Goal: Task Accomplishment & Management: Complete application form

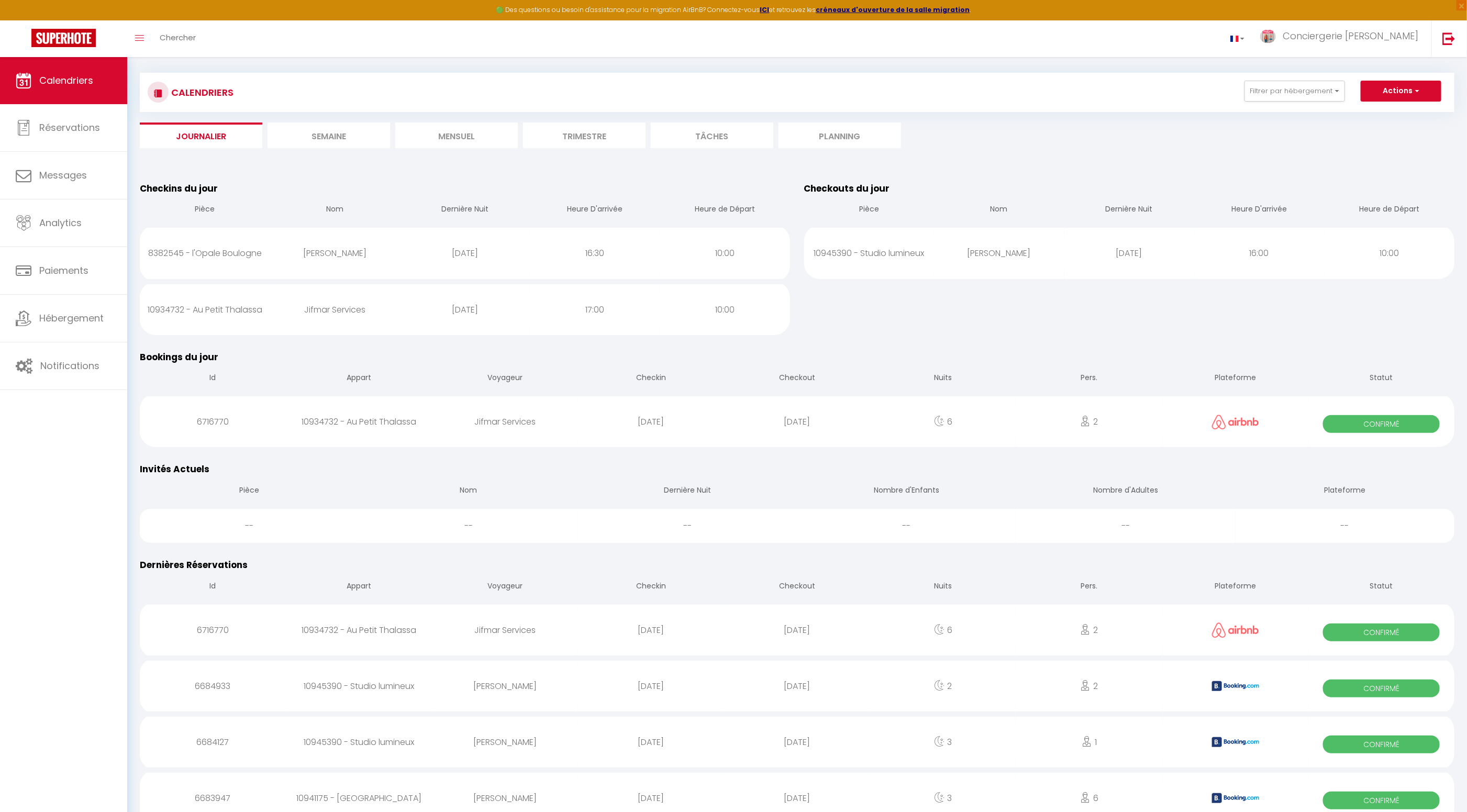
click at [195, 140] on li "Journalier" at bounding box center [201, 135] width 122 height 26
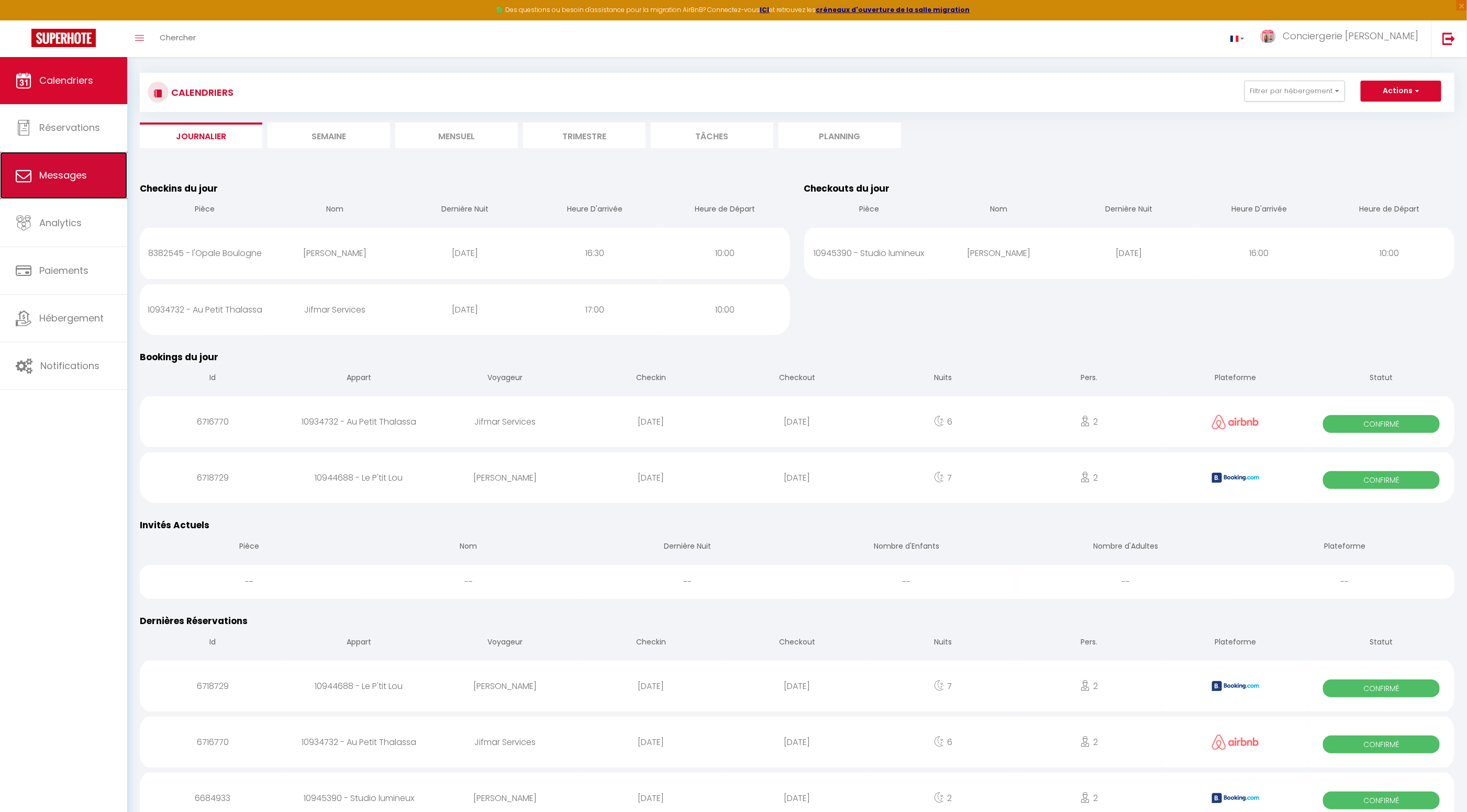
click at [85, 177] on span "Messages" at bounding box center [63, 175] width 48 height 13
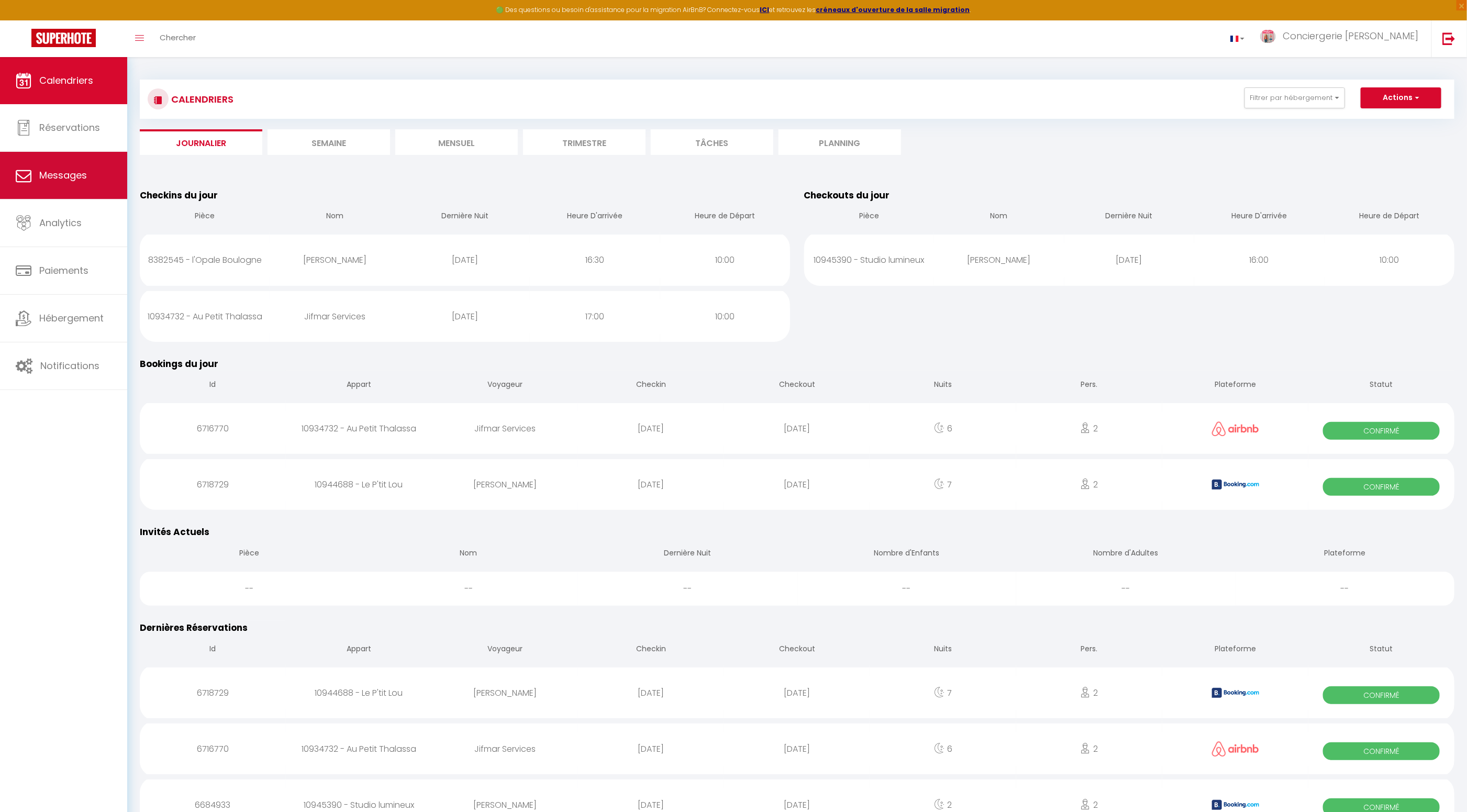
select select "message"
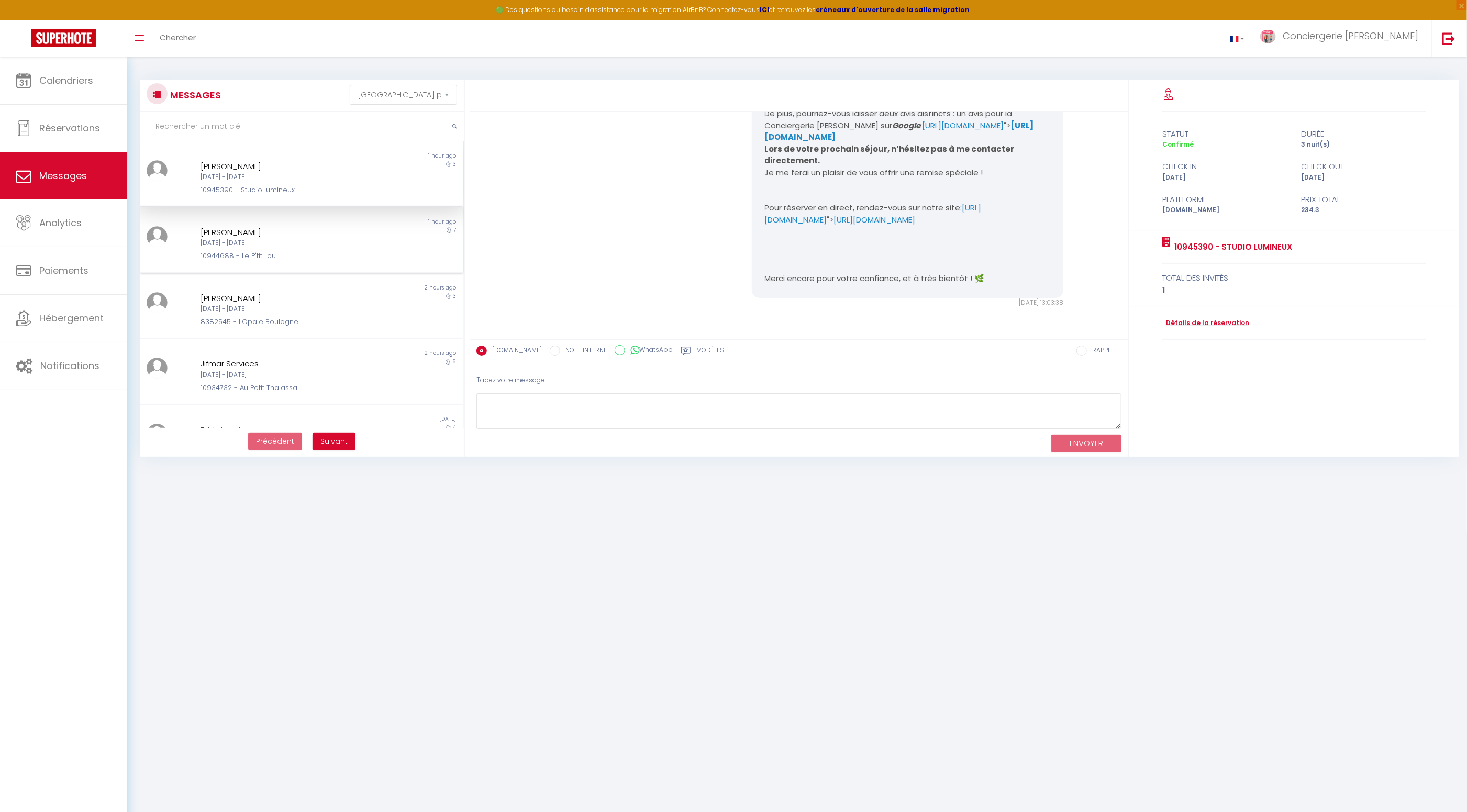
click at [276, 242] on div "[DATE] - [DATE]" at bounding box center [287, 243] width 175 height 10
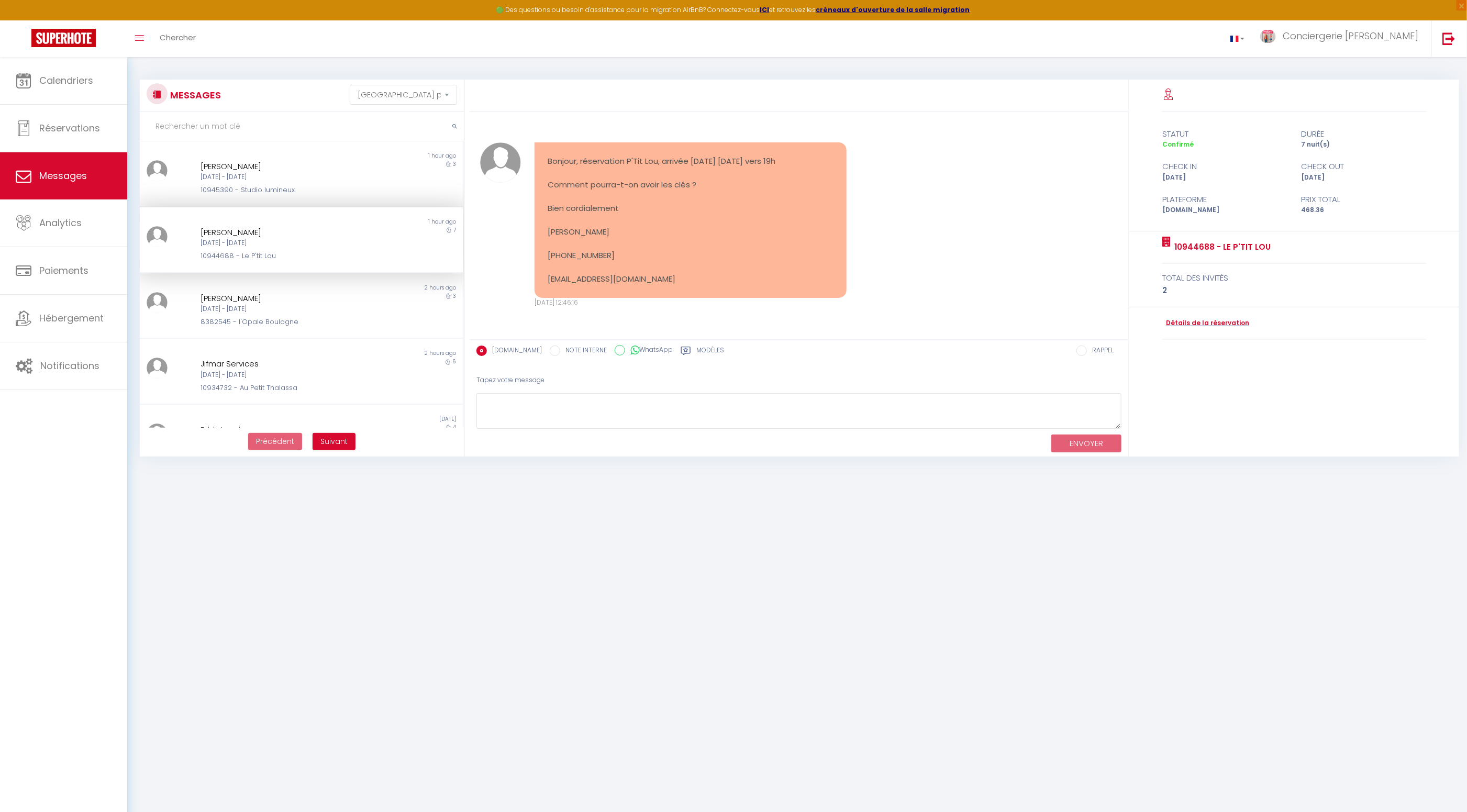
scroll to position [868, 0]
click at [611, 410] on textarea at bounding box center [799, 411] width 645 height 36
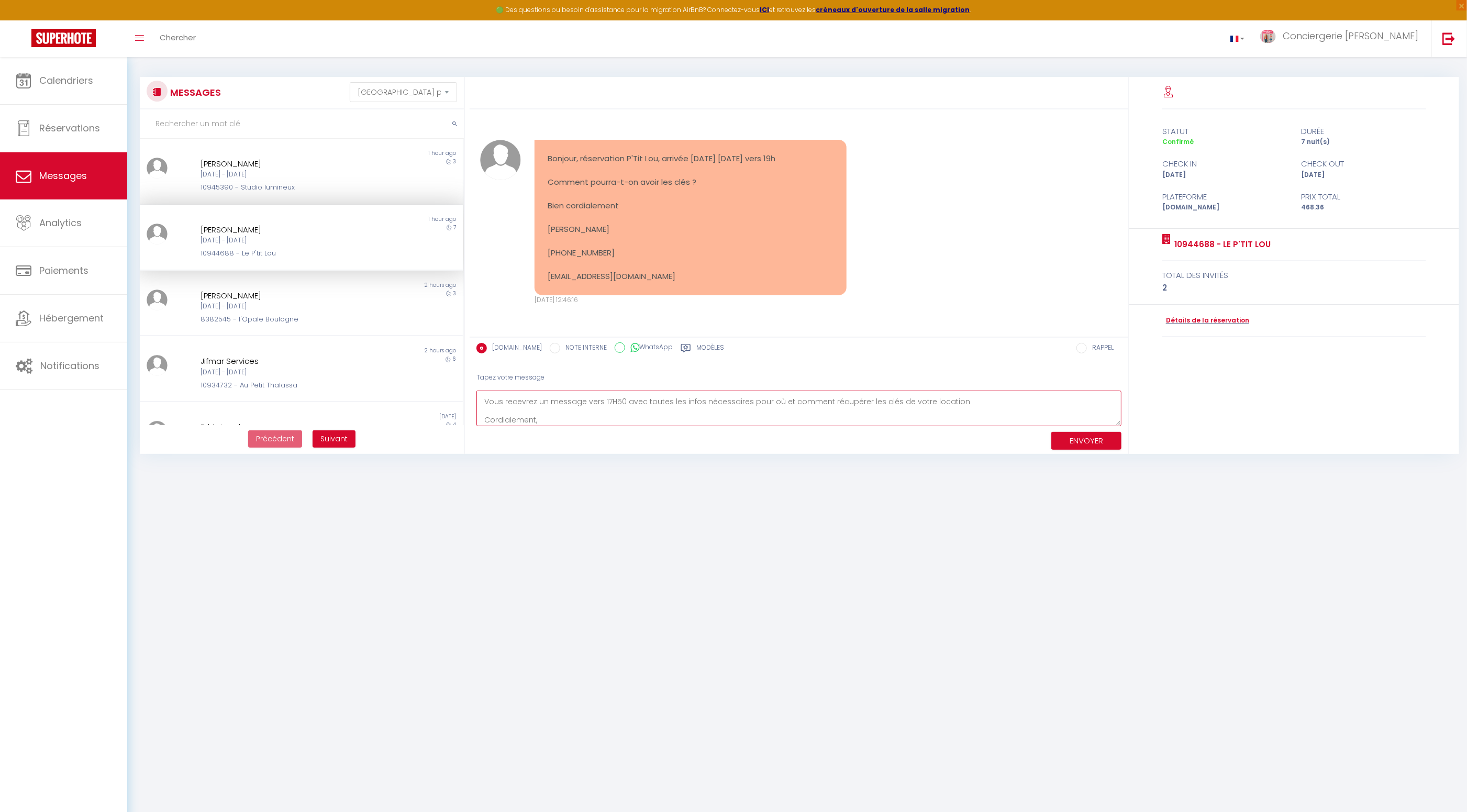
scroll to position [25, 0]
type textarea "Bonjour, Vous recevrez un message vers 17H50 avec toutes les infos nécessaires …"
click at [1094, 441] on button "ENVOYER" at bounding box center [1086, 441] width 70 height 19
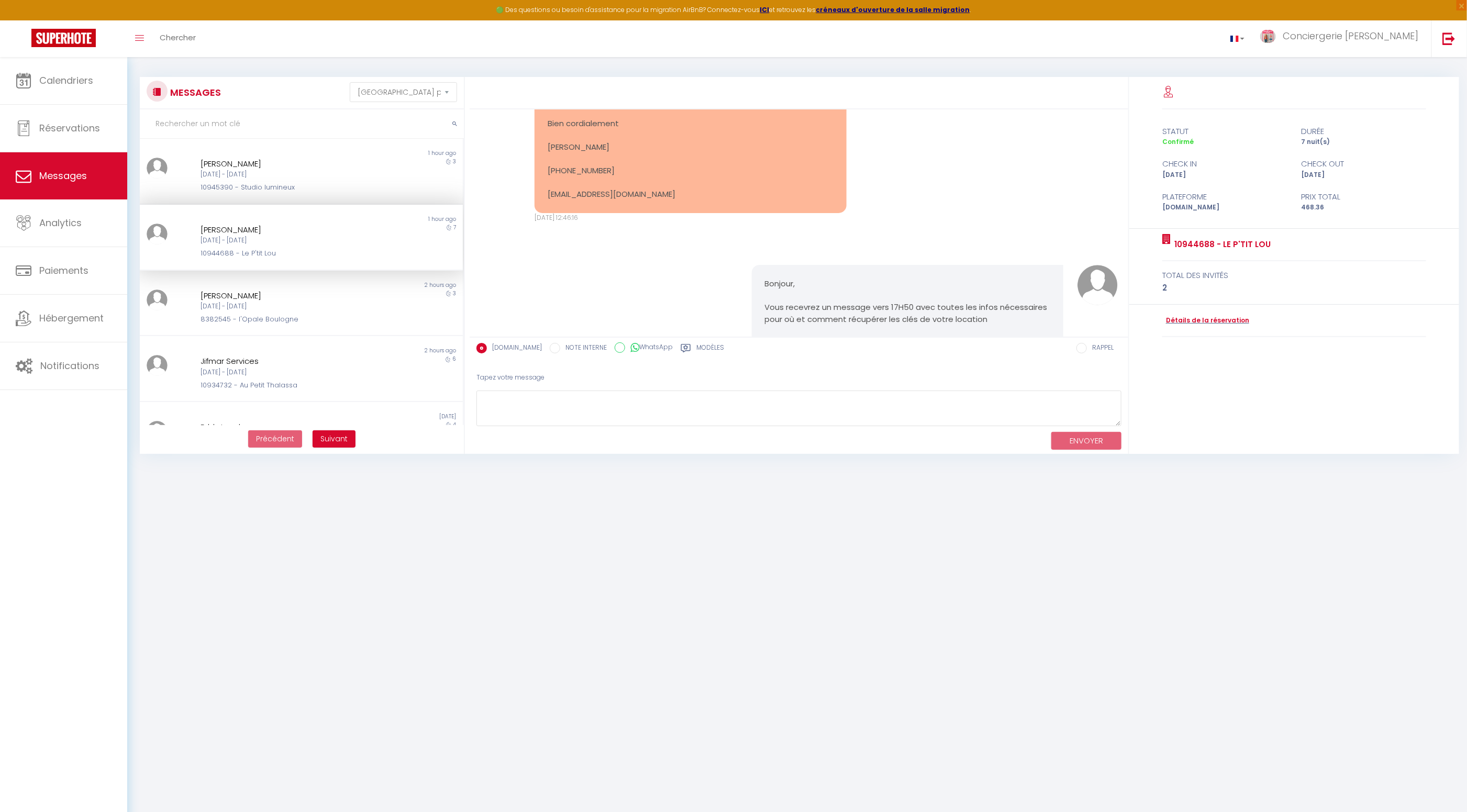
scroll to position [1028, 0]
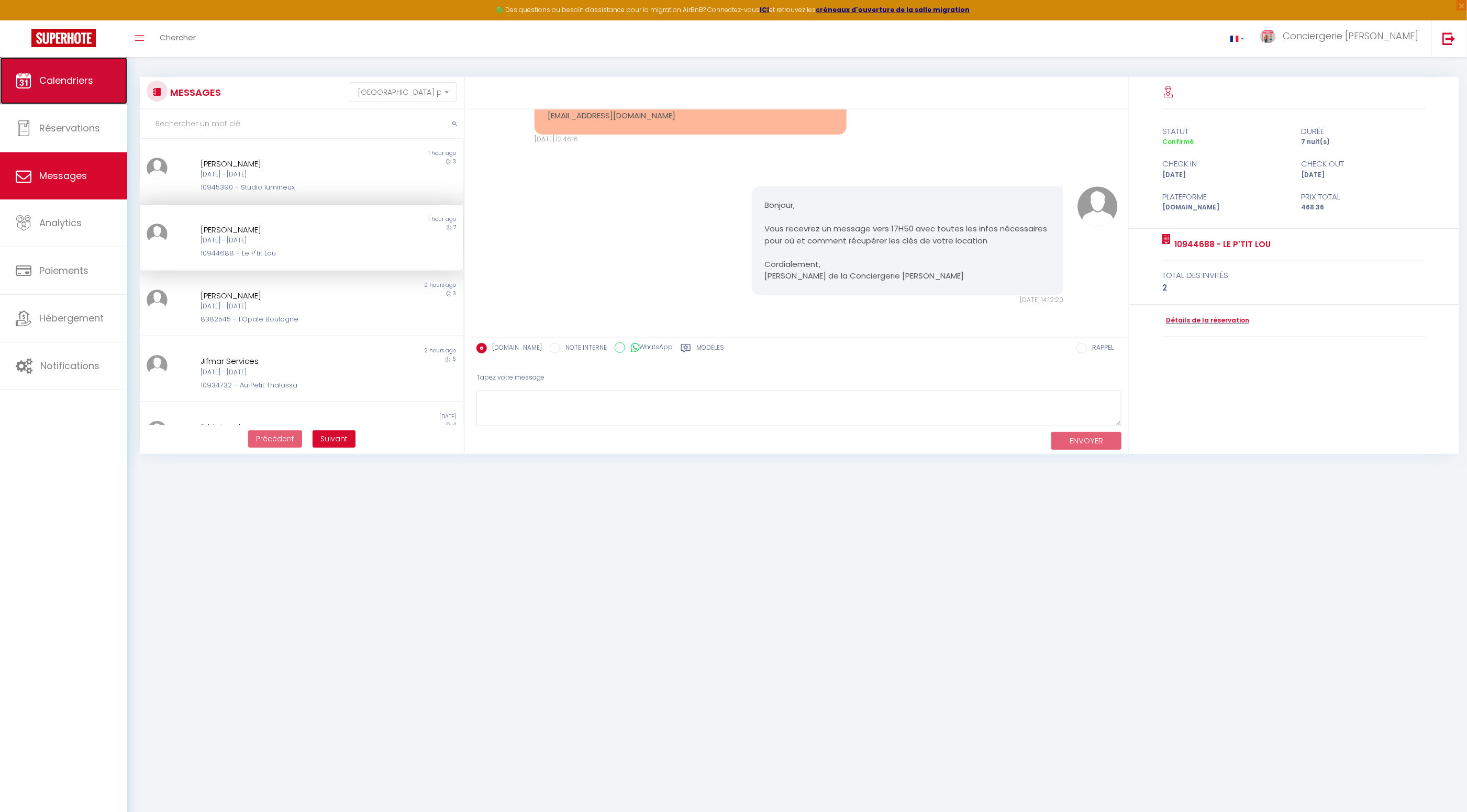
click at [80, 83] on span "Calendriers" at bounding box center [66, 80] width 54 height 13
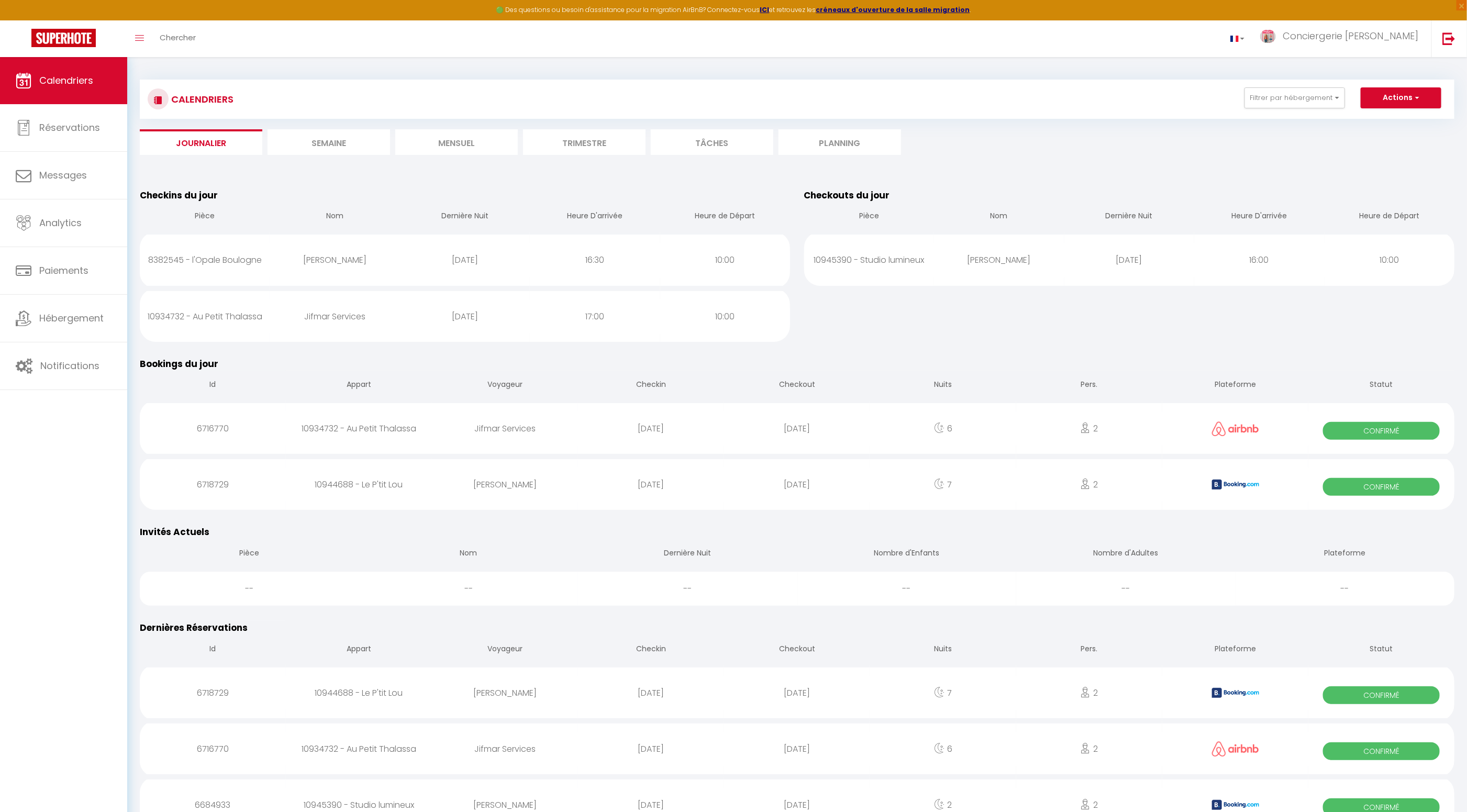
click at [487, 486] on div "[PERSON_NAME]" at bounding box center [505, 484] width 146 height 34
select select "0"
select select "1"
select select
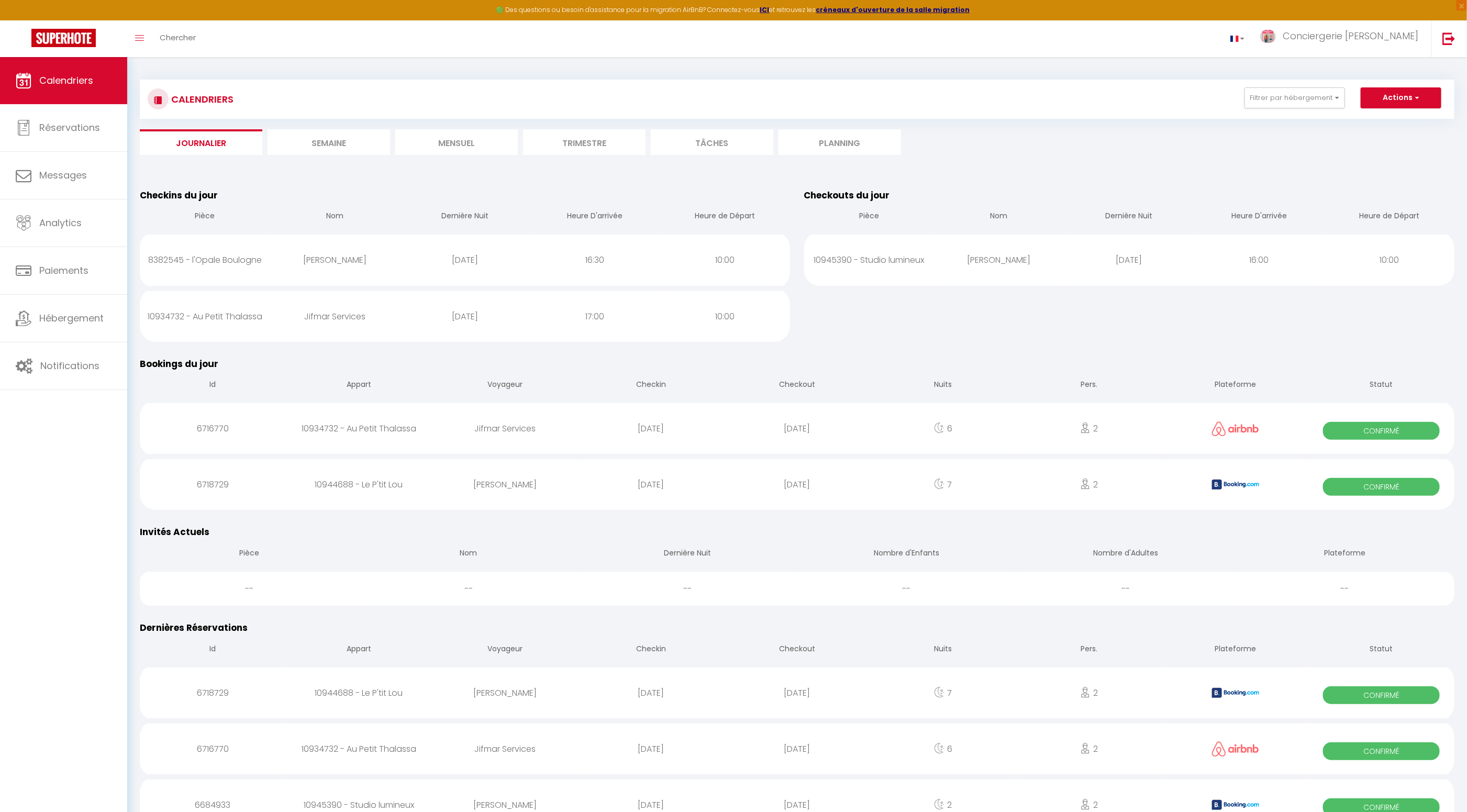
select select
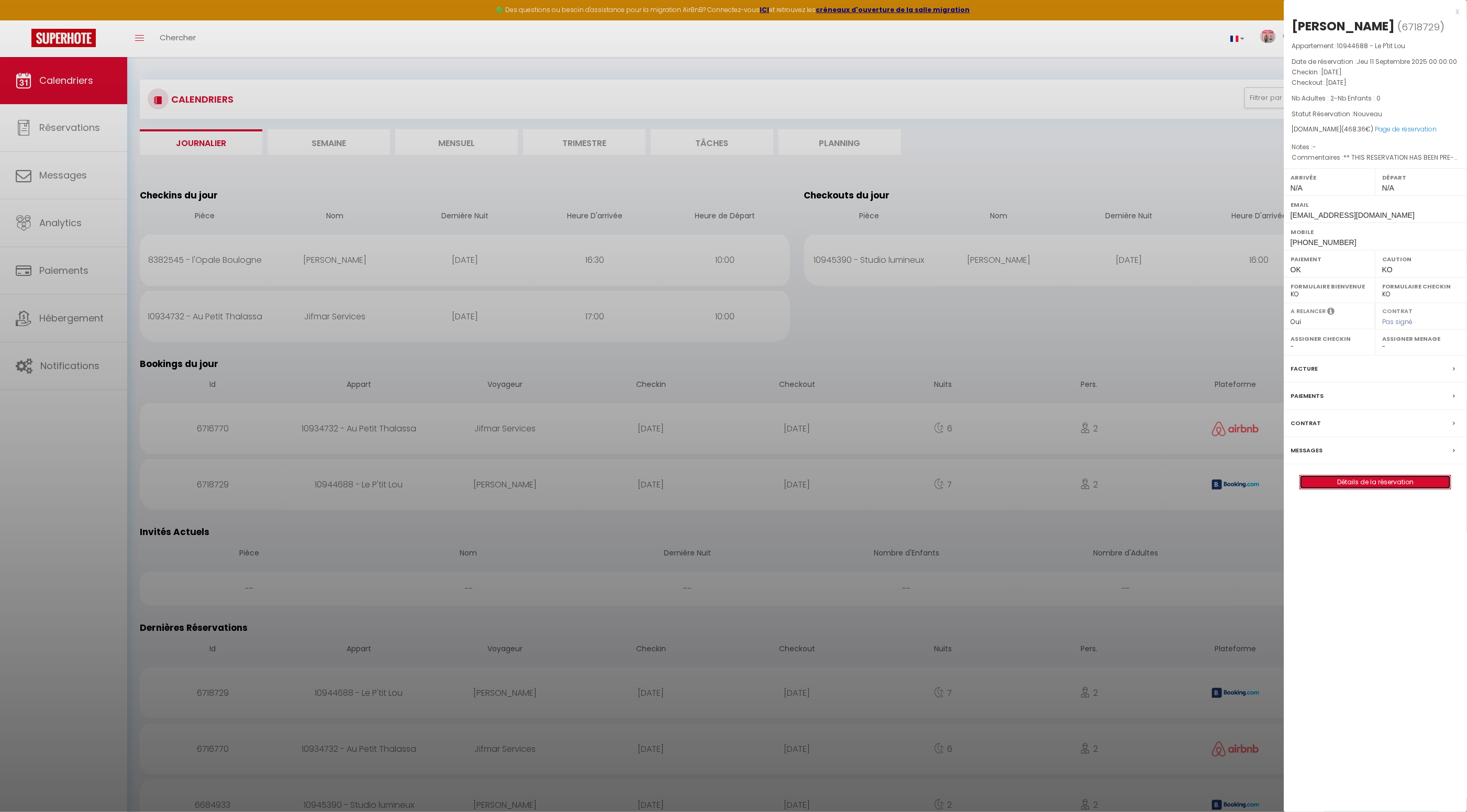
click at [1351, 489] on link "Détails de la réservation" at bounding box center [1376, 482] width 151 height 14
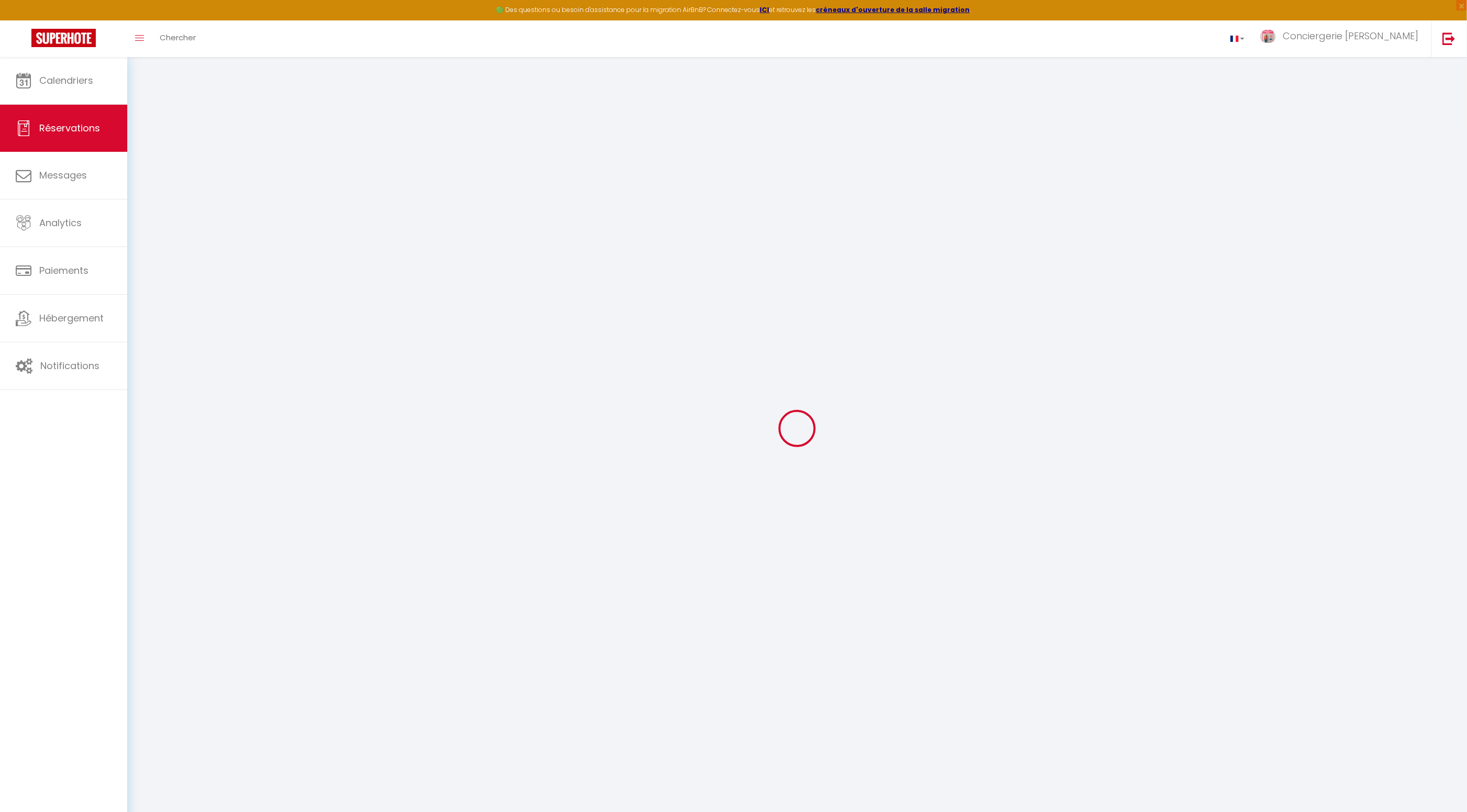
type input "[PERSON_NAME]"
type input "[DEMOGRAPHIC_DATA]"
type input "[EMAIL_ADDRESS][DOMAIN_NAME]"
type input "[PHONE_NUMBER]"
type input "69440"
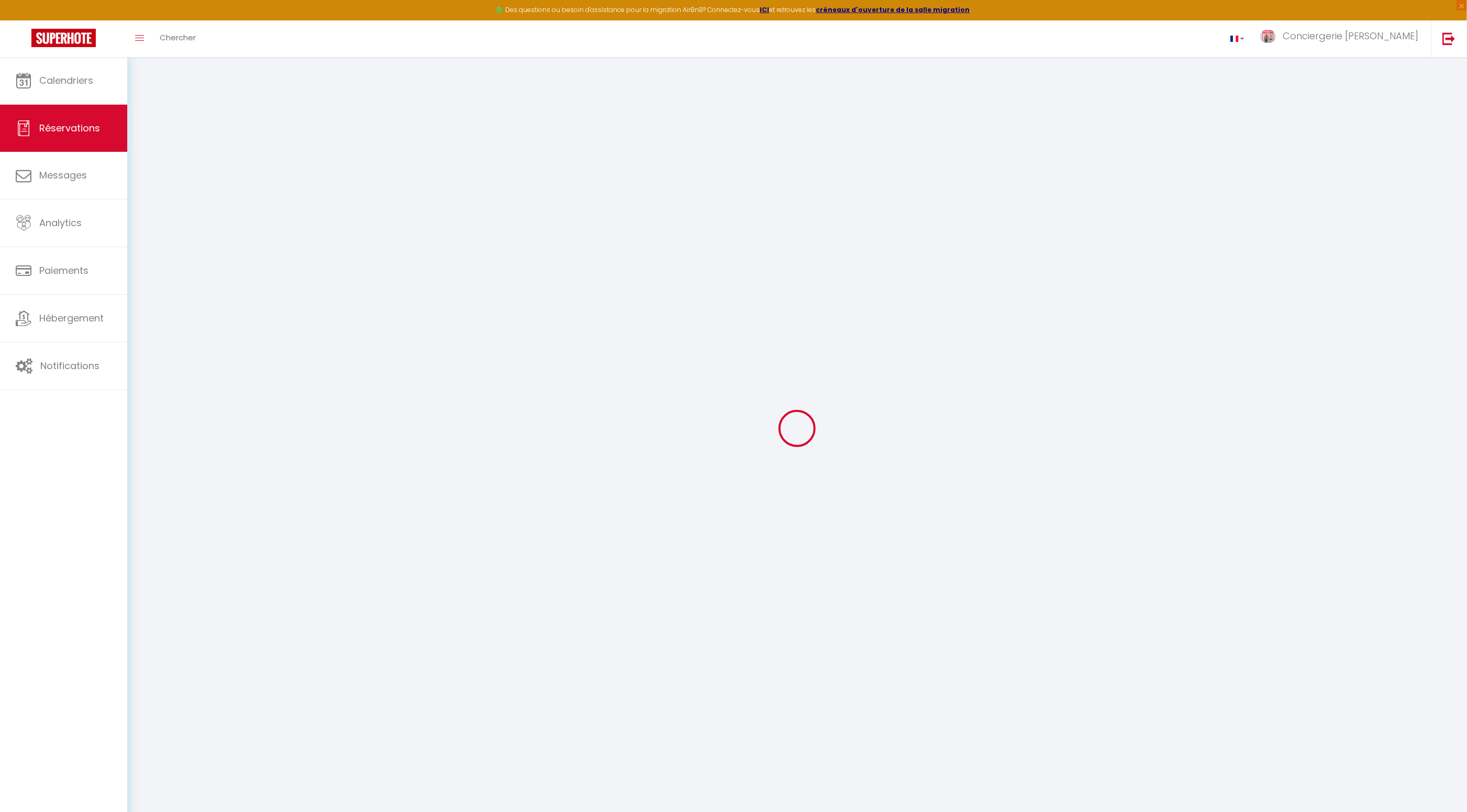
type input "60 rouye de cremiere"
type input "St [PERSON_NAME]"
select select "FR"
type input "67.23"
type input "6.5600000000000005"
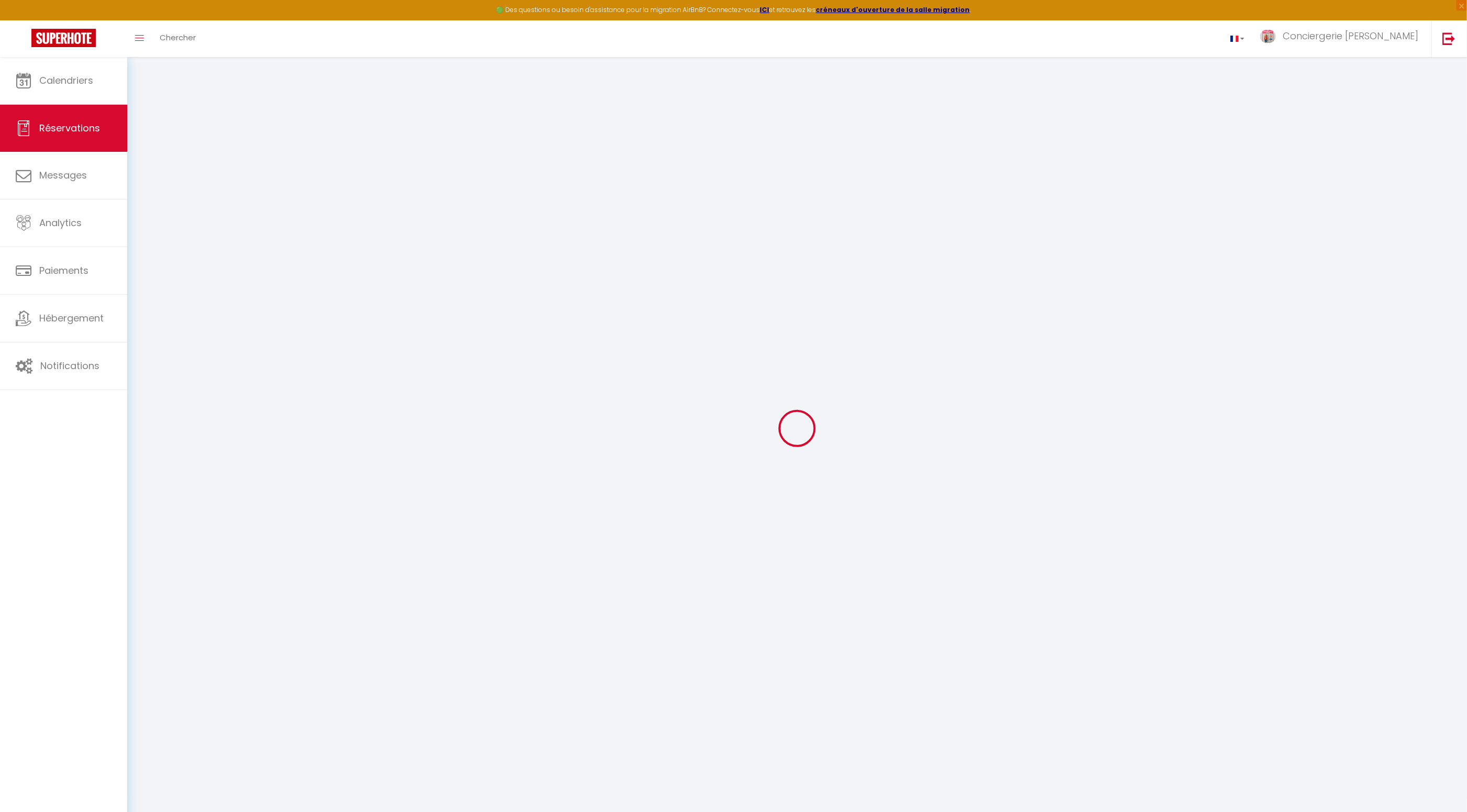
select select "37567"
select select "1"
select select
type input "2"
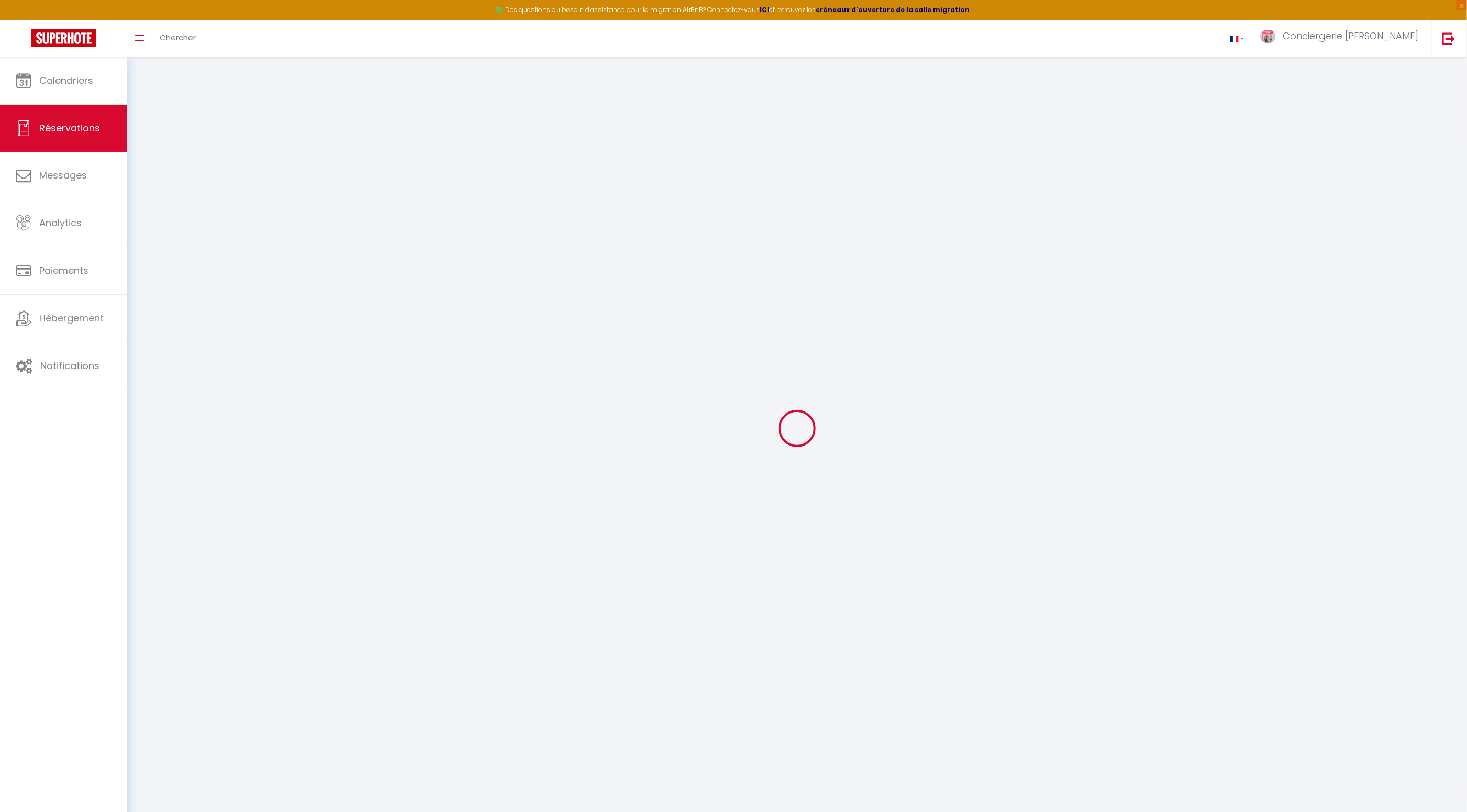
select select "12"
select select
type input "403.2"
checkbox input "false"
select select "2"
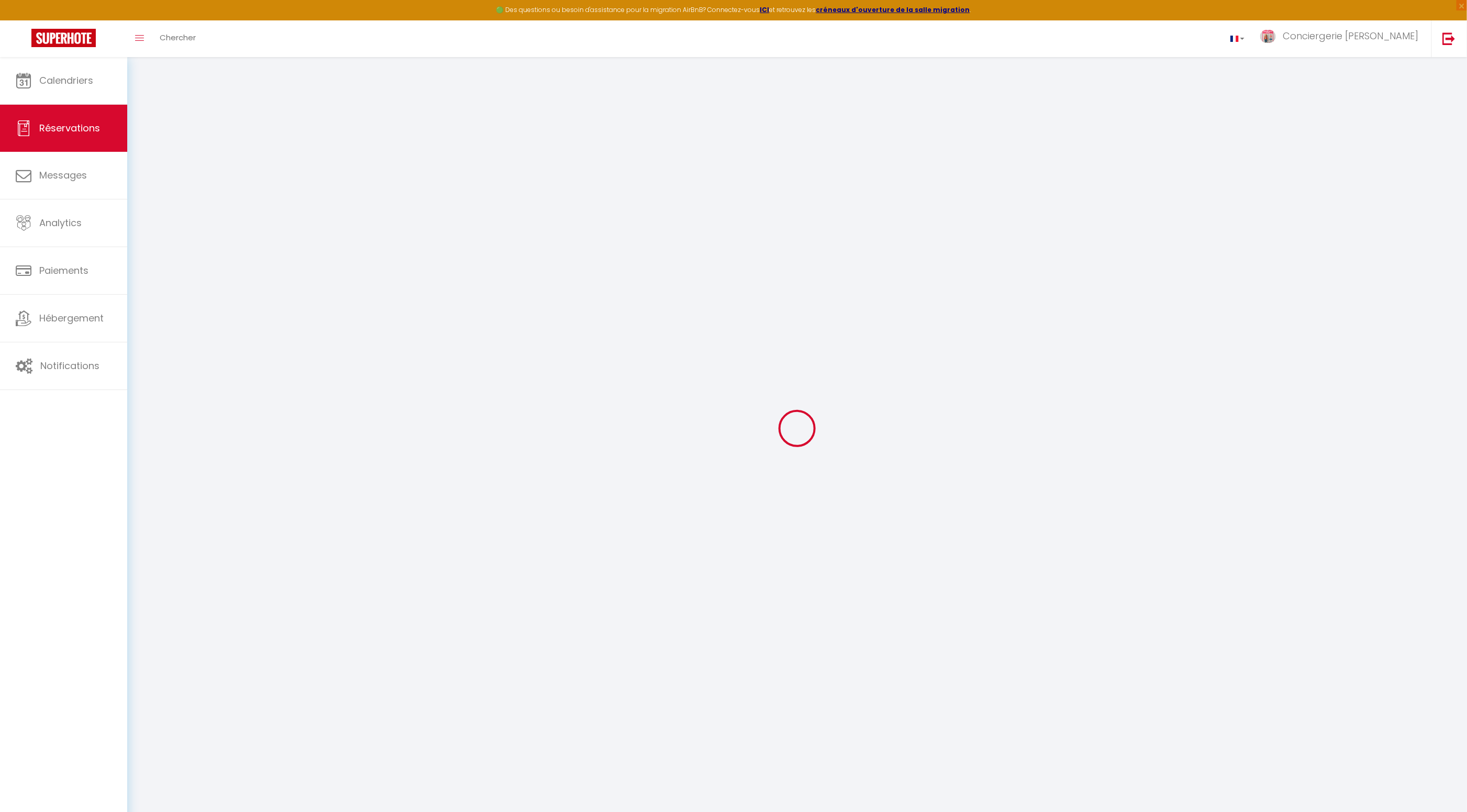
type input "45"
type input "0"
select select
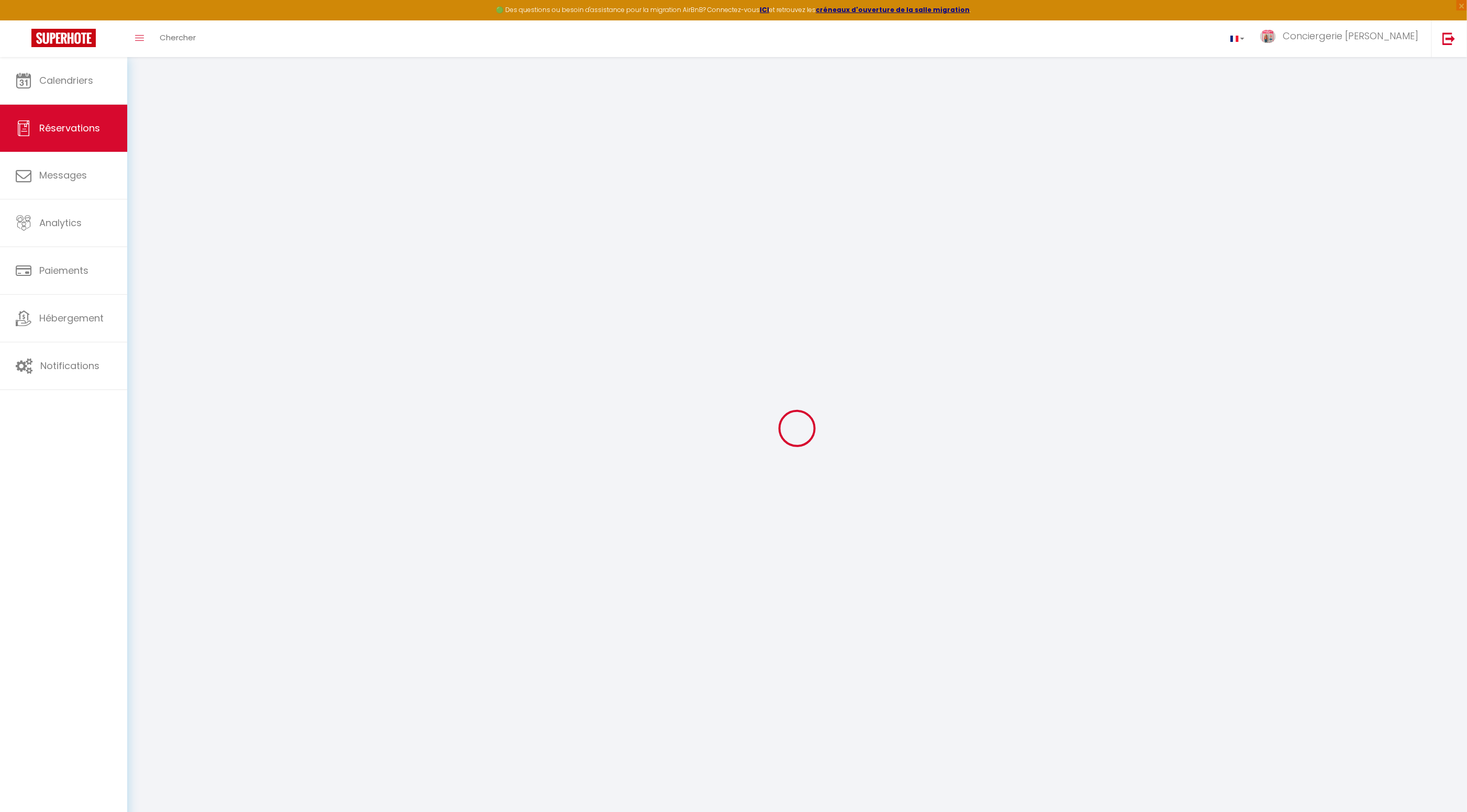
select select "14"
checkbox input "false"
select select
checkbox input "false"
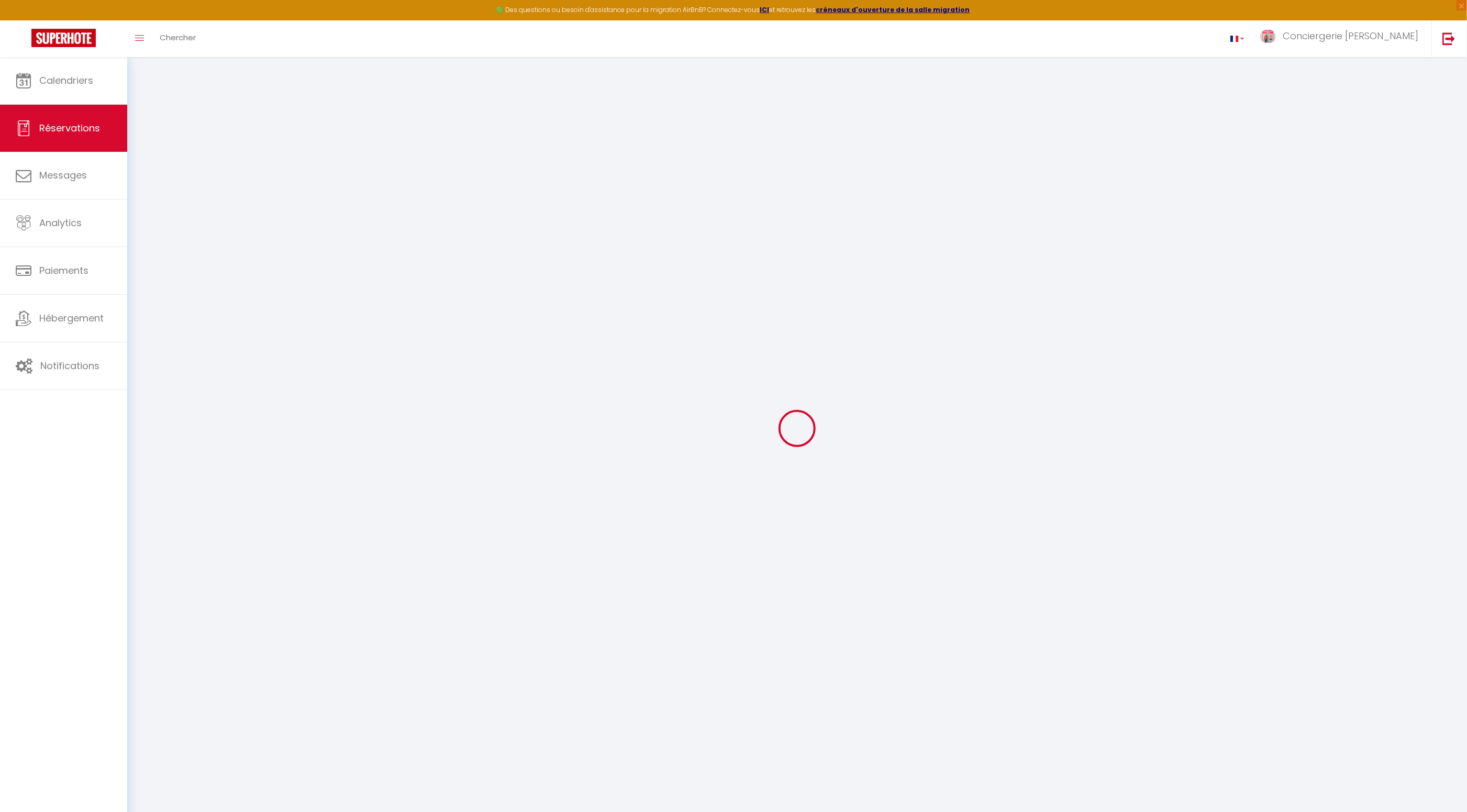
select select
checkbox input "false"
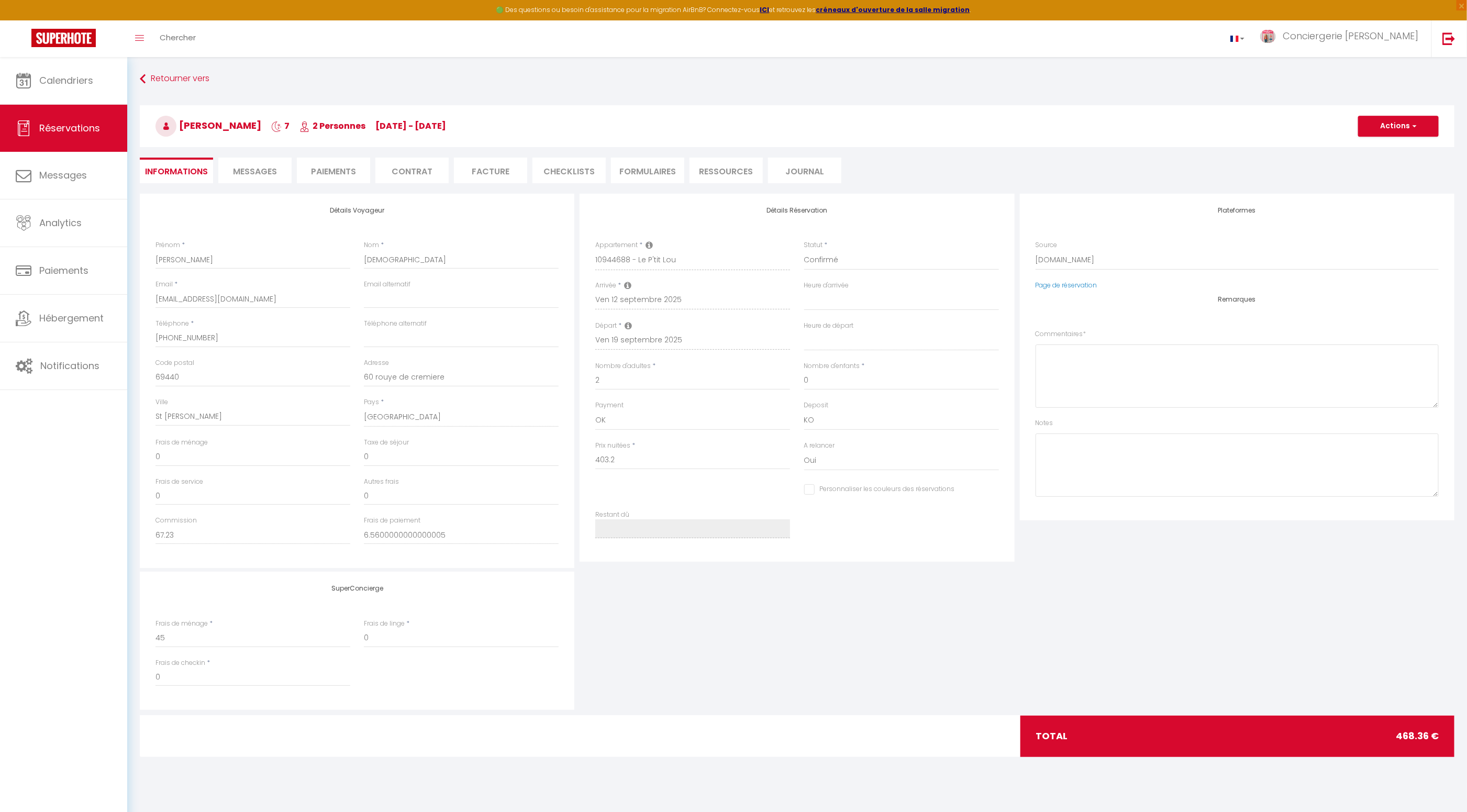
select select
checkbox input "false"
type textarea "** THIS RESERVATION HAS BEEN PRE-PAID ** BOOKING NOTE : Payment charge is EUR 6…"
type input "45"
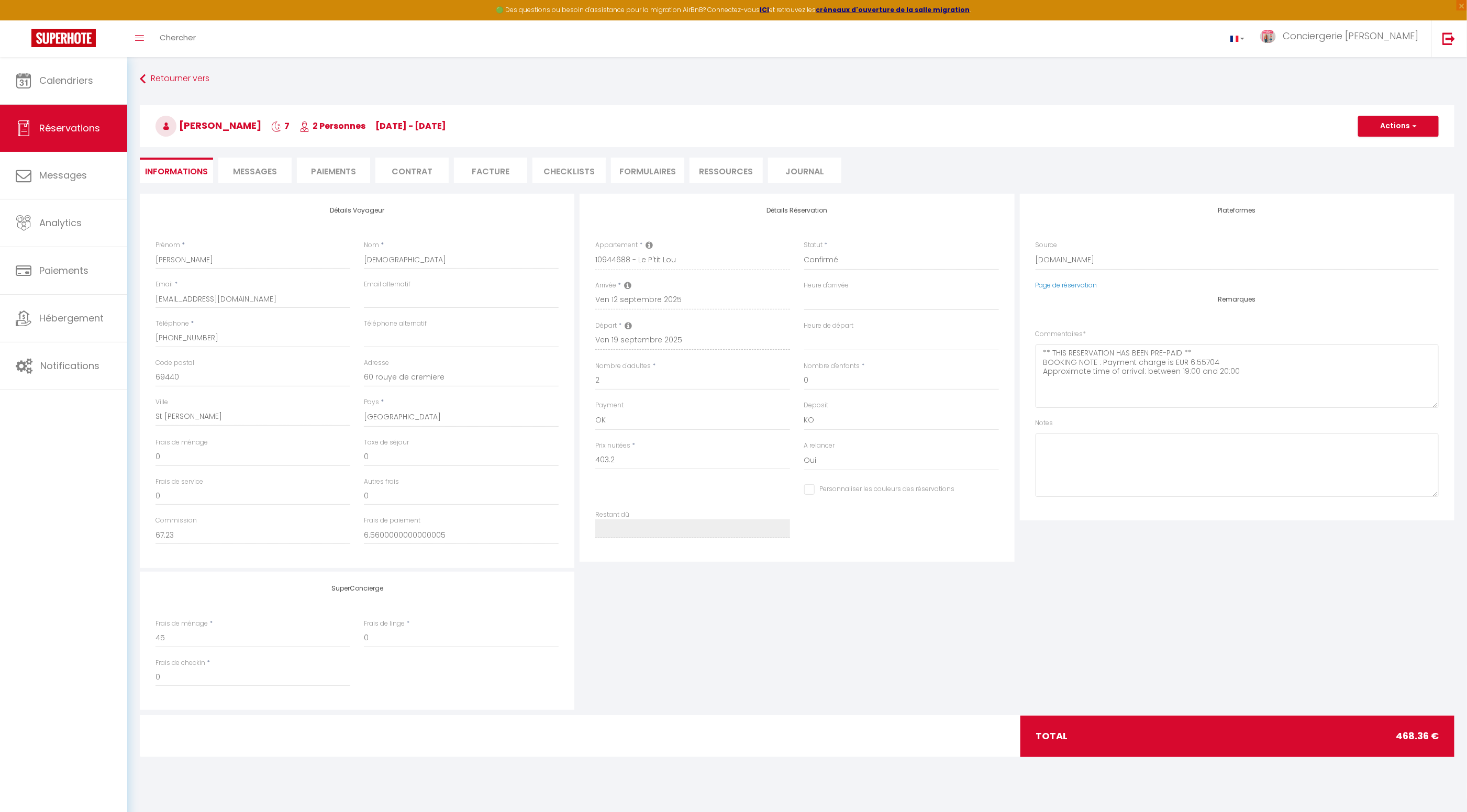
type input "20.16"
select select
checkbox input "false"
select select
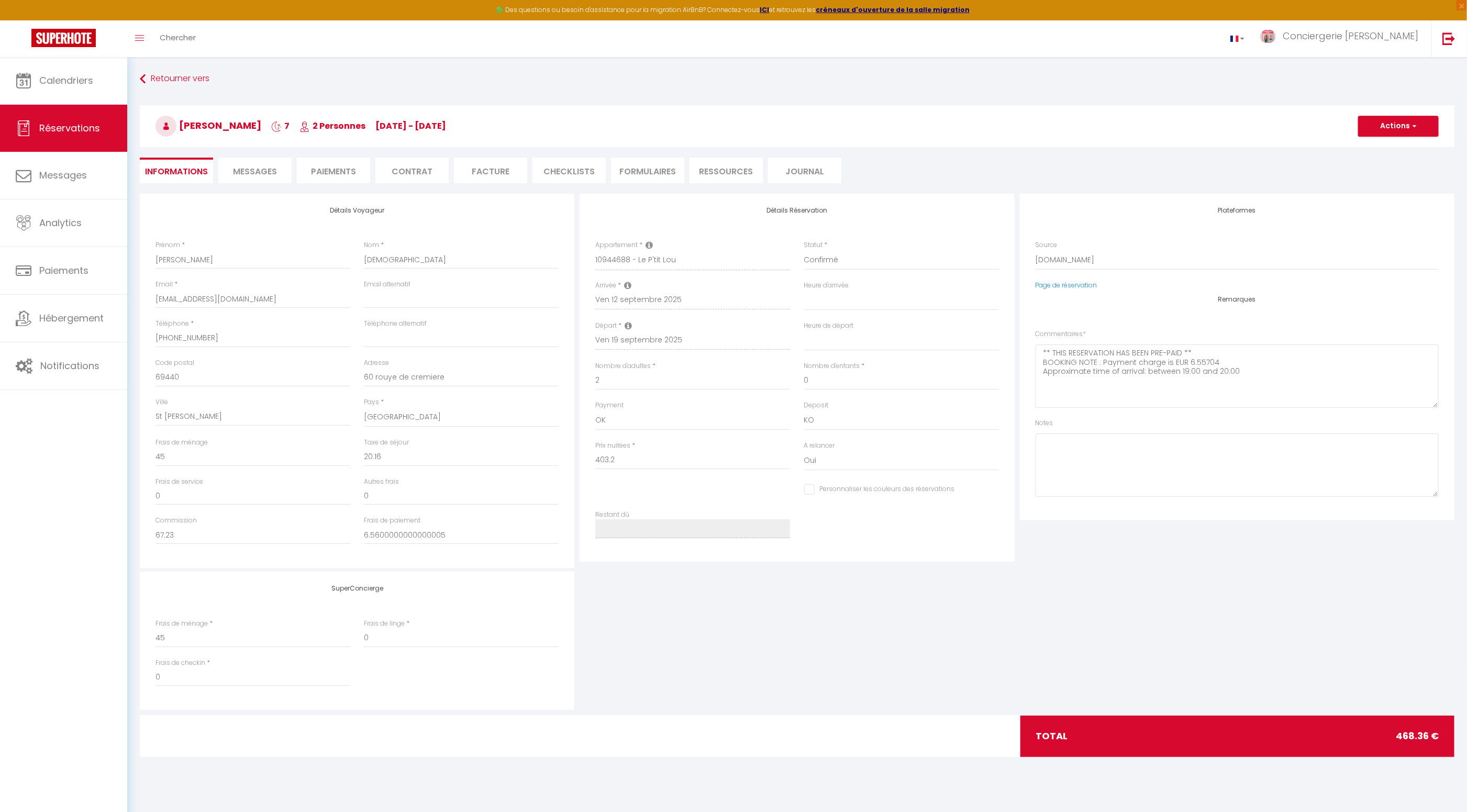
select select
drag, startPoint x: 214, startPoint y: 337, endPoint x: 154, endPoint y: 340, distance: 60.1
click at [154, 340] on div "Téléphone * [PHONE_NUMBER]" at bounding box center [253, 339] width 208 height 40
click at [260, 171] on span "Messages" at bounding box center [255, 171] width 44 height 12
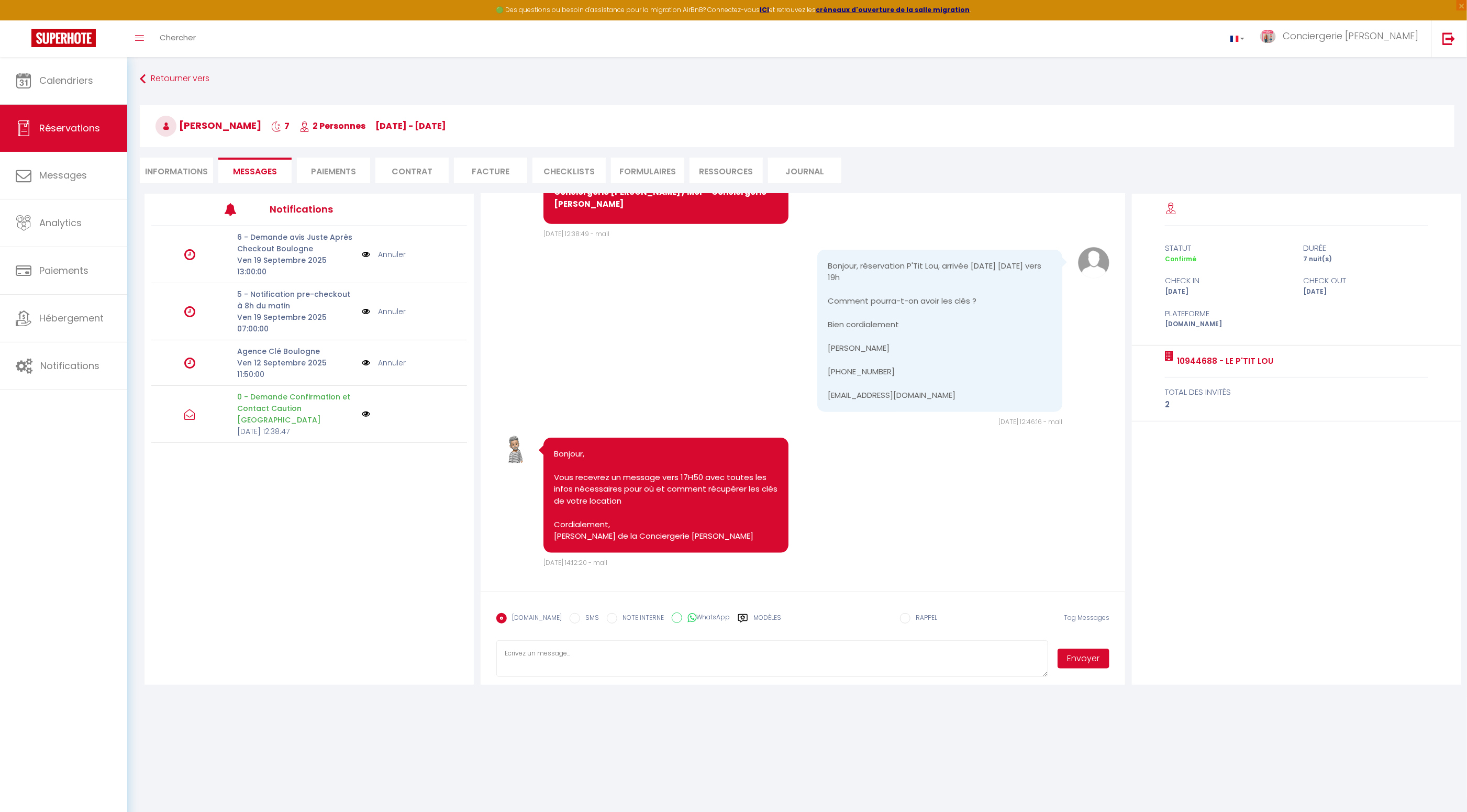
scroll to position [56, 0]
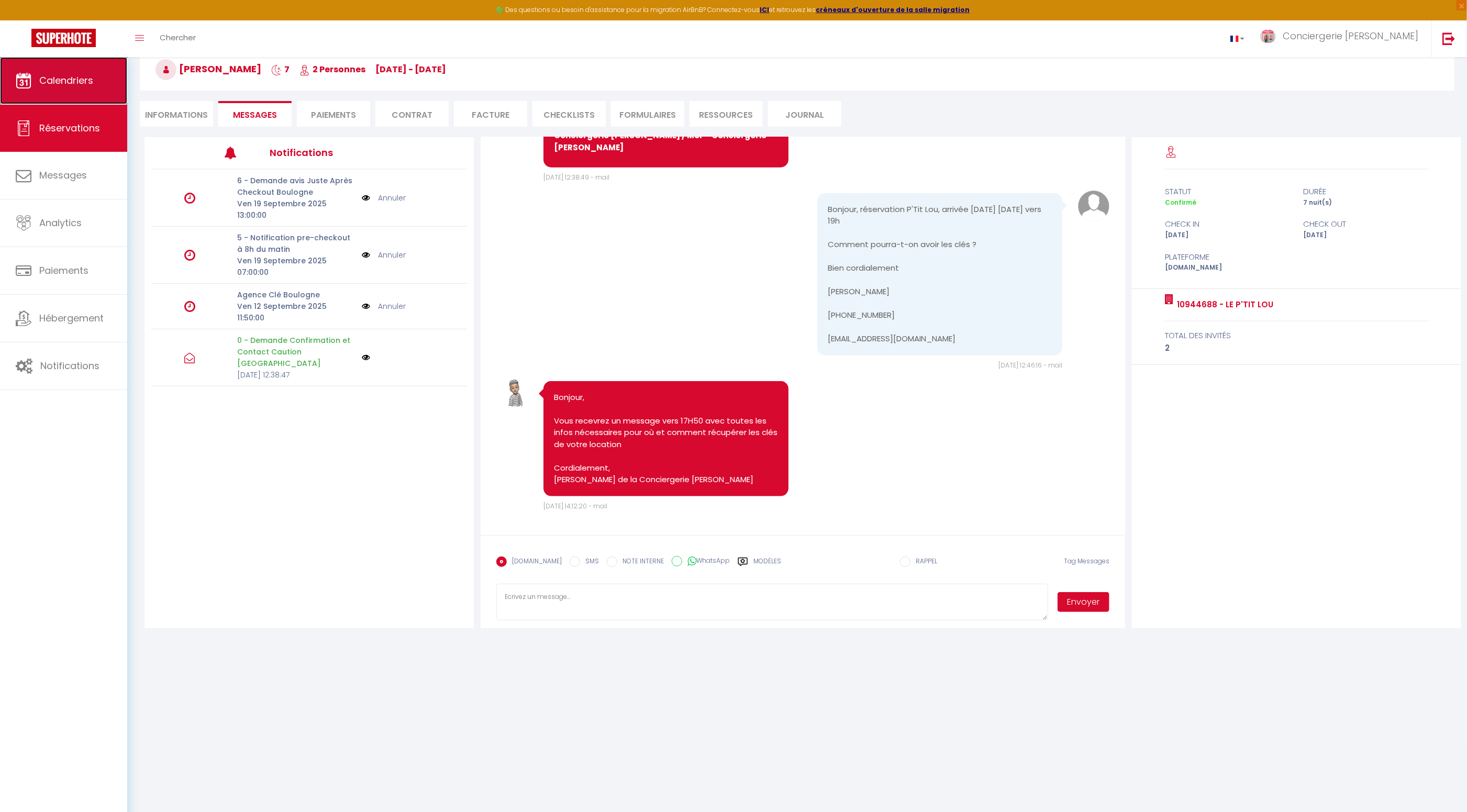
click at [67, 80] on span "Calendriers" at bounding box center [66, 80] width 54 height 13
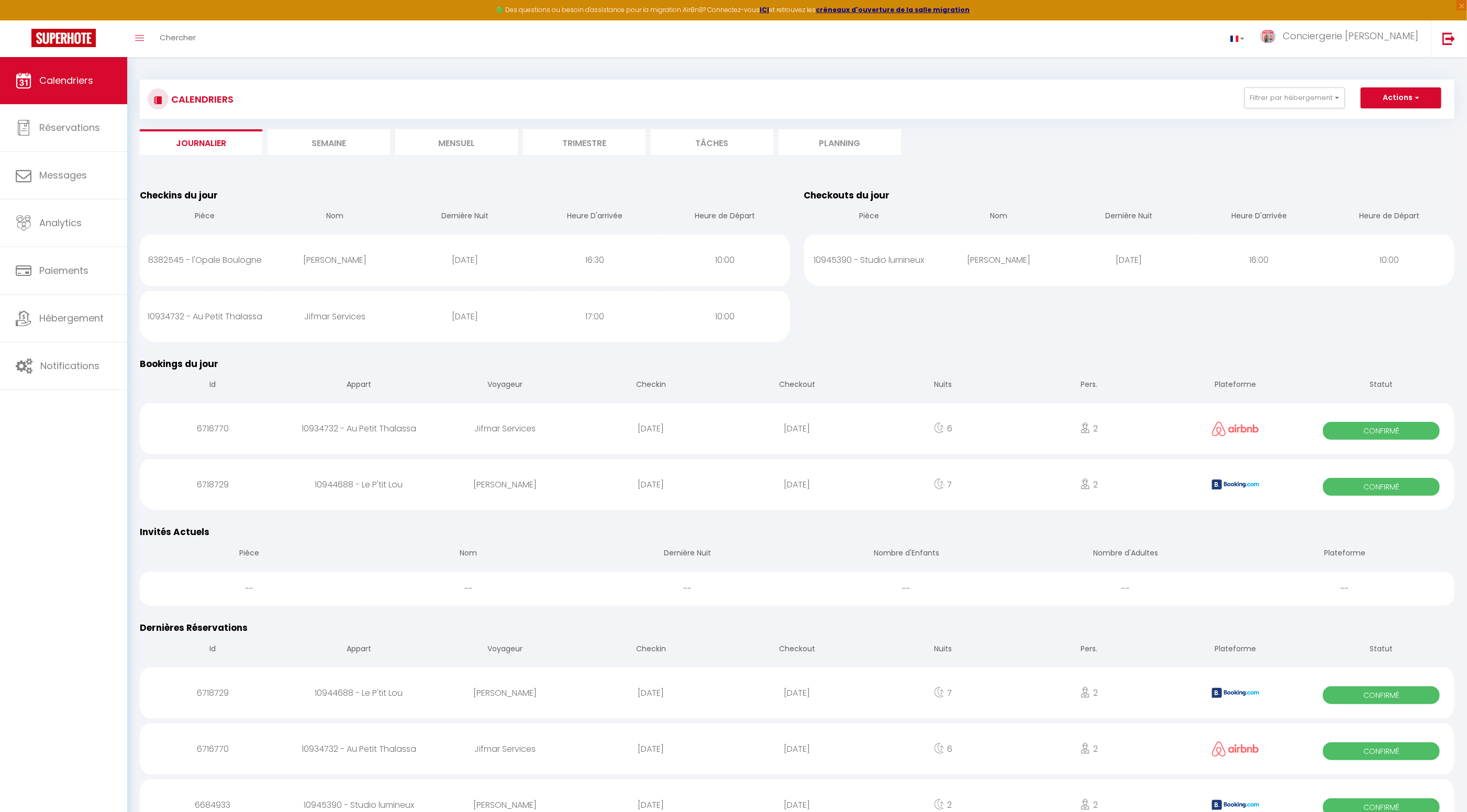
scroll to position [1, 0]
click at [334, 142] on li "Semaine" at bounding box center [329, 142] width 122 height 26
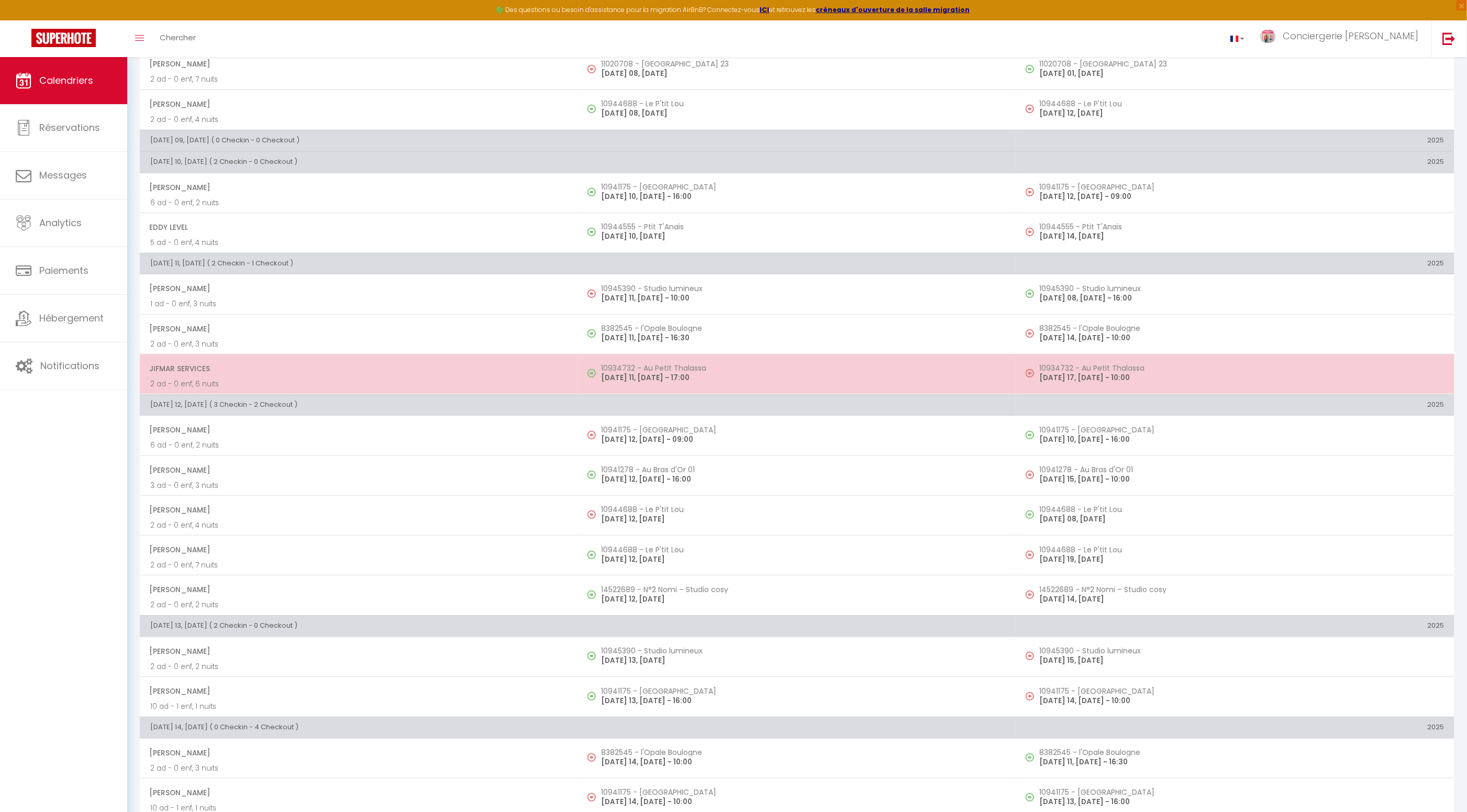
scroll to position [207, 0]
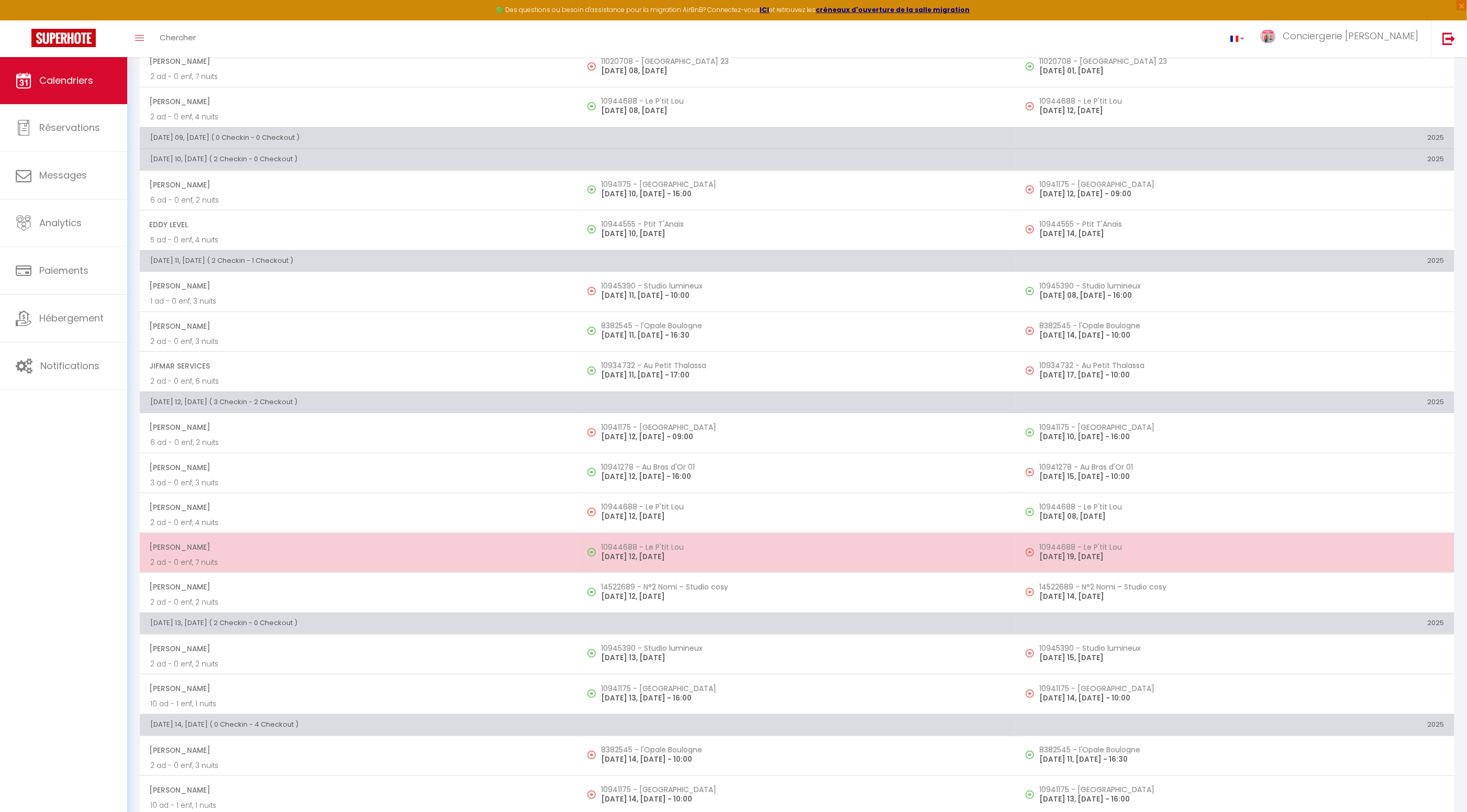
click at [365, 546] on span "[PERSON_NAME]" at bounding box center [358, 547] width 419 height 20
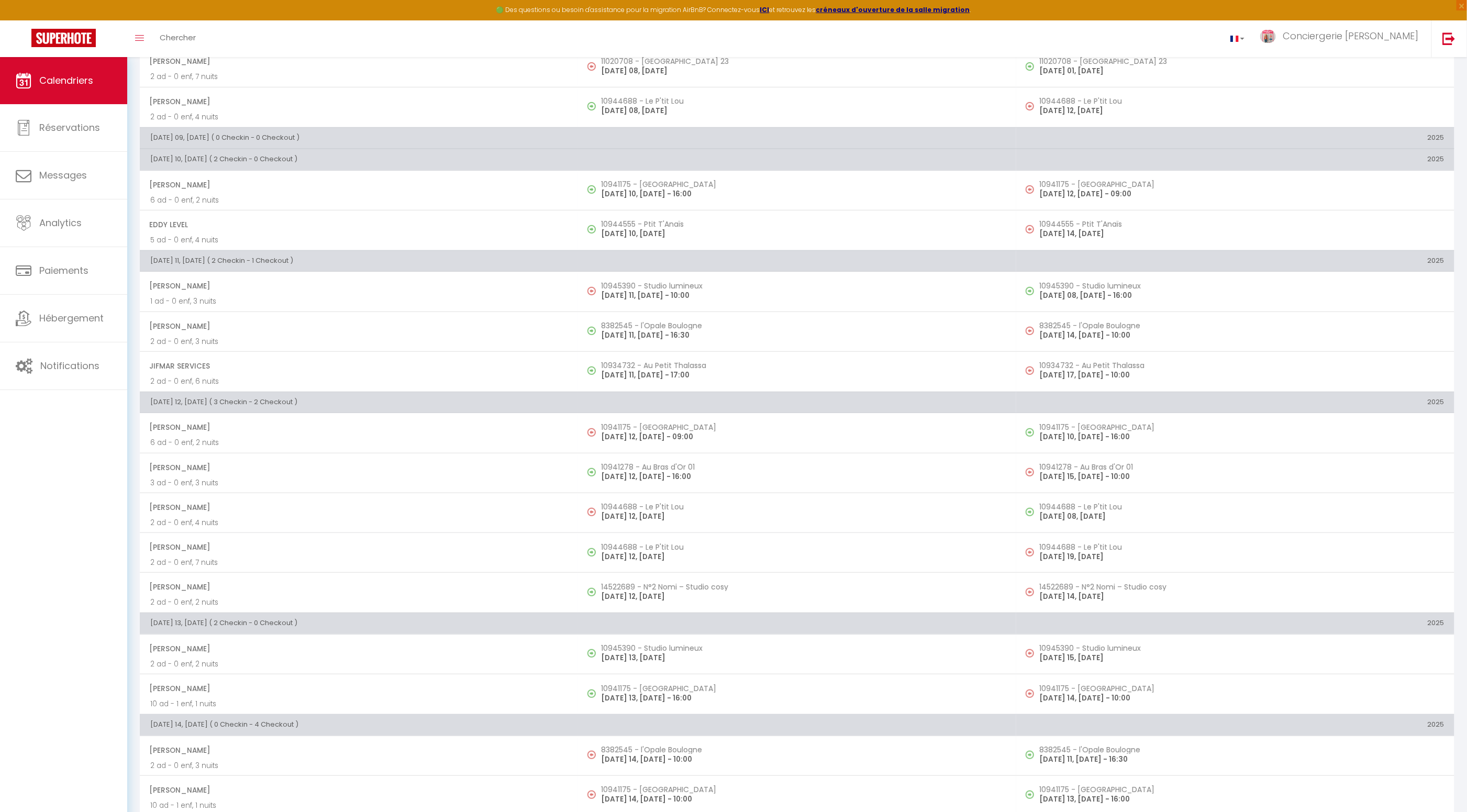
select select "OK"
select select "KO"
select select "0"
select select "1"
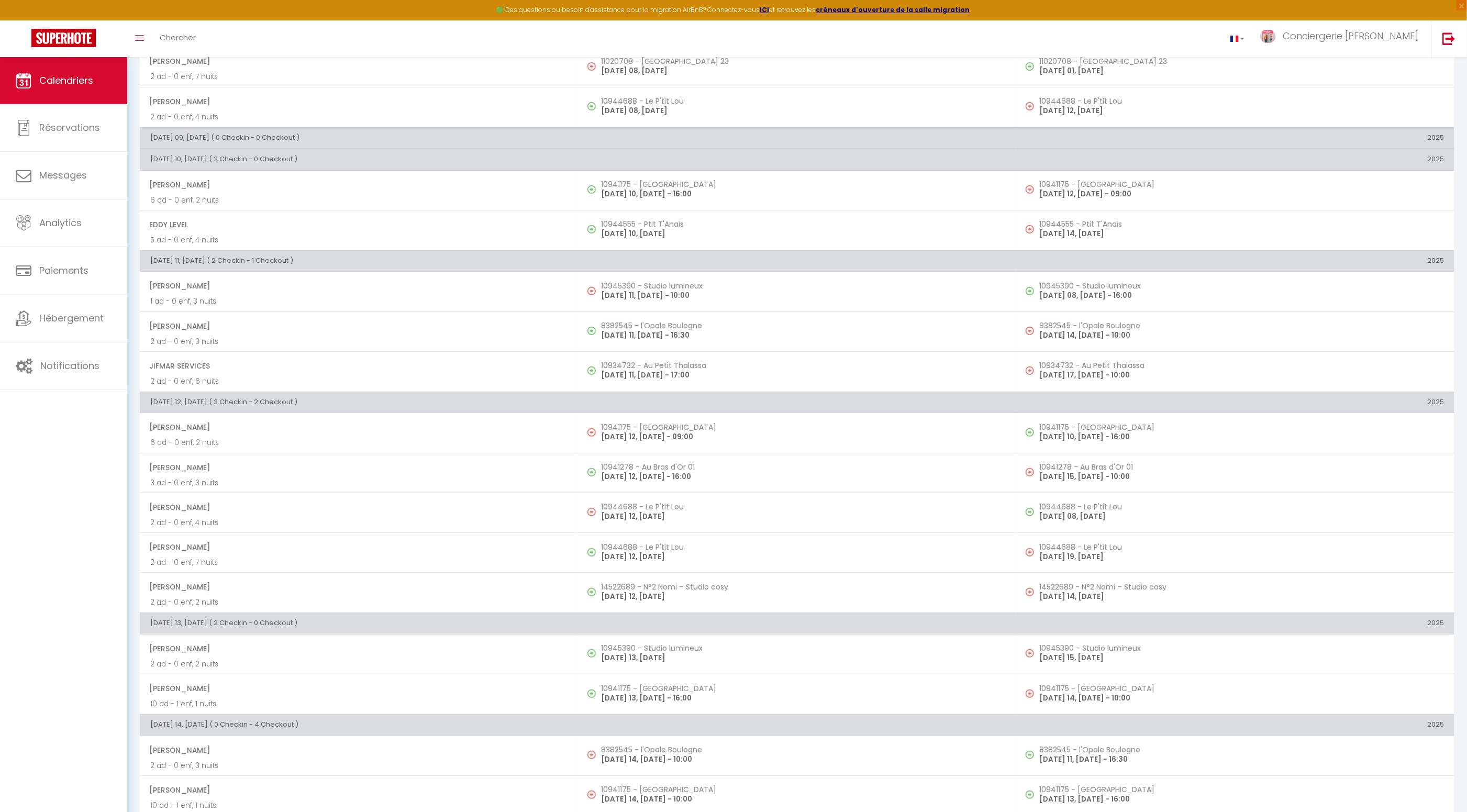
select select
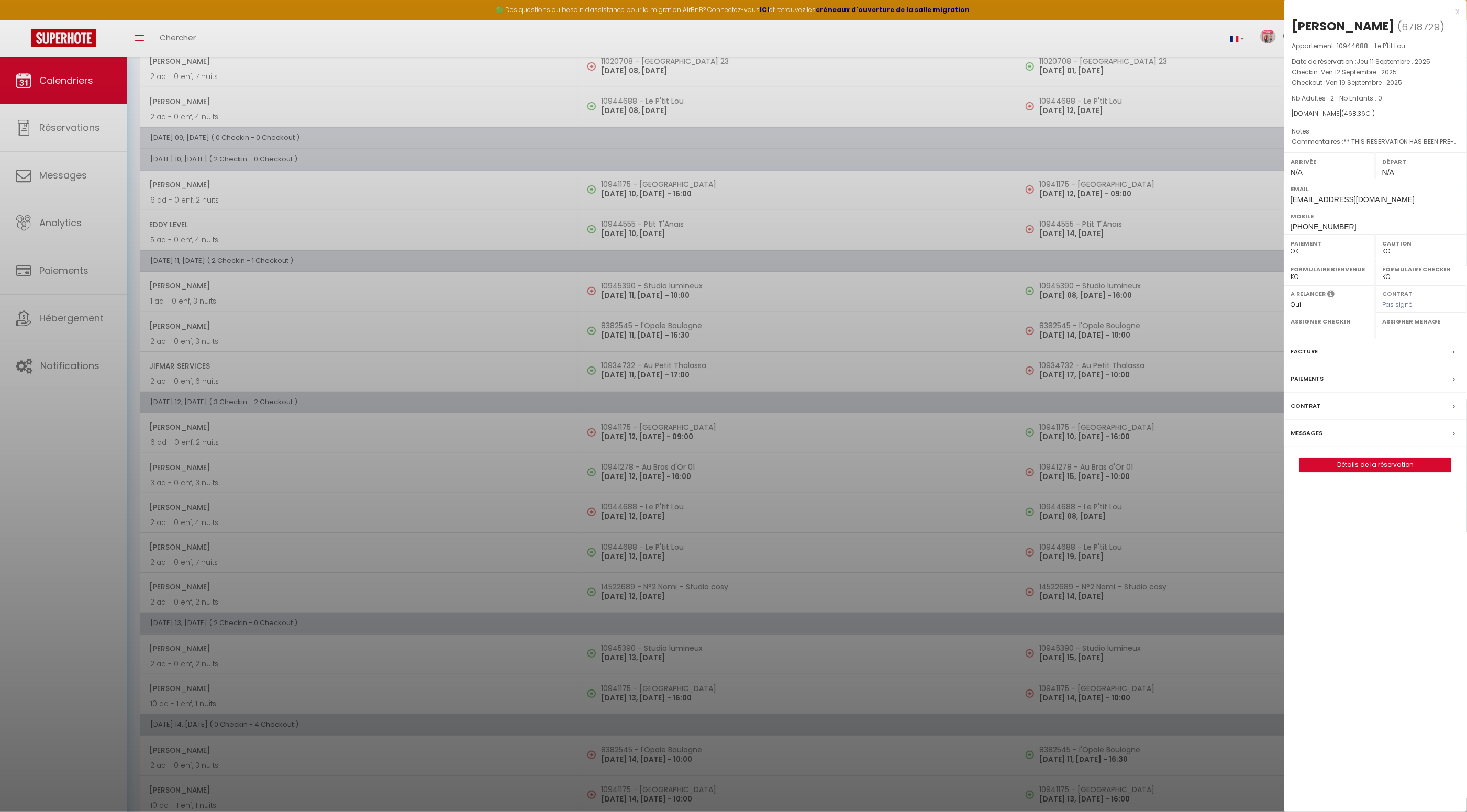
click at [1308, 357] on label "Facture" at bounding box center [1304, 352] width 27 height 11
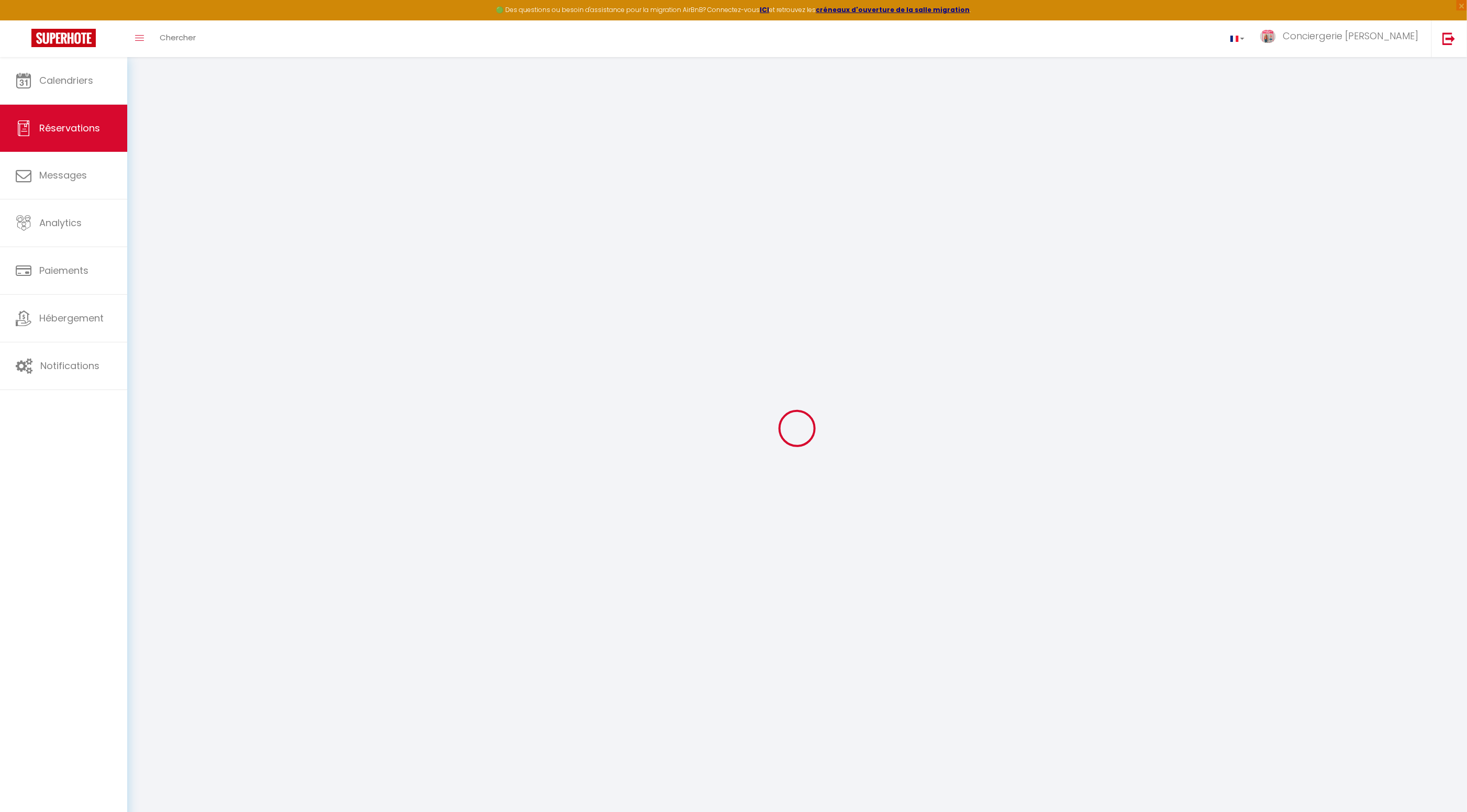
select select "cleaning"
select select "taxes"
select select
checkbox input "false"
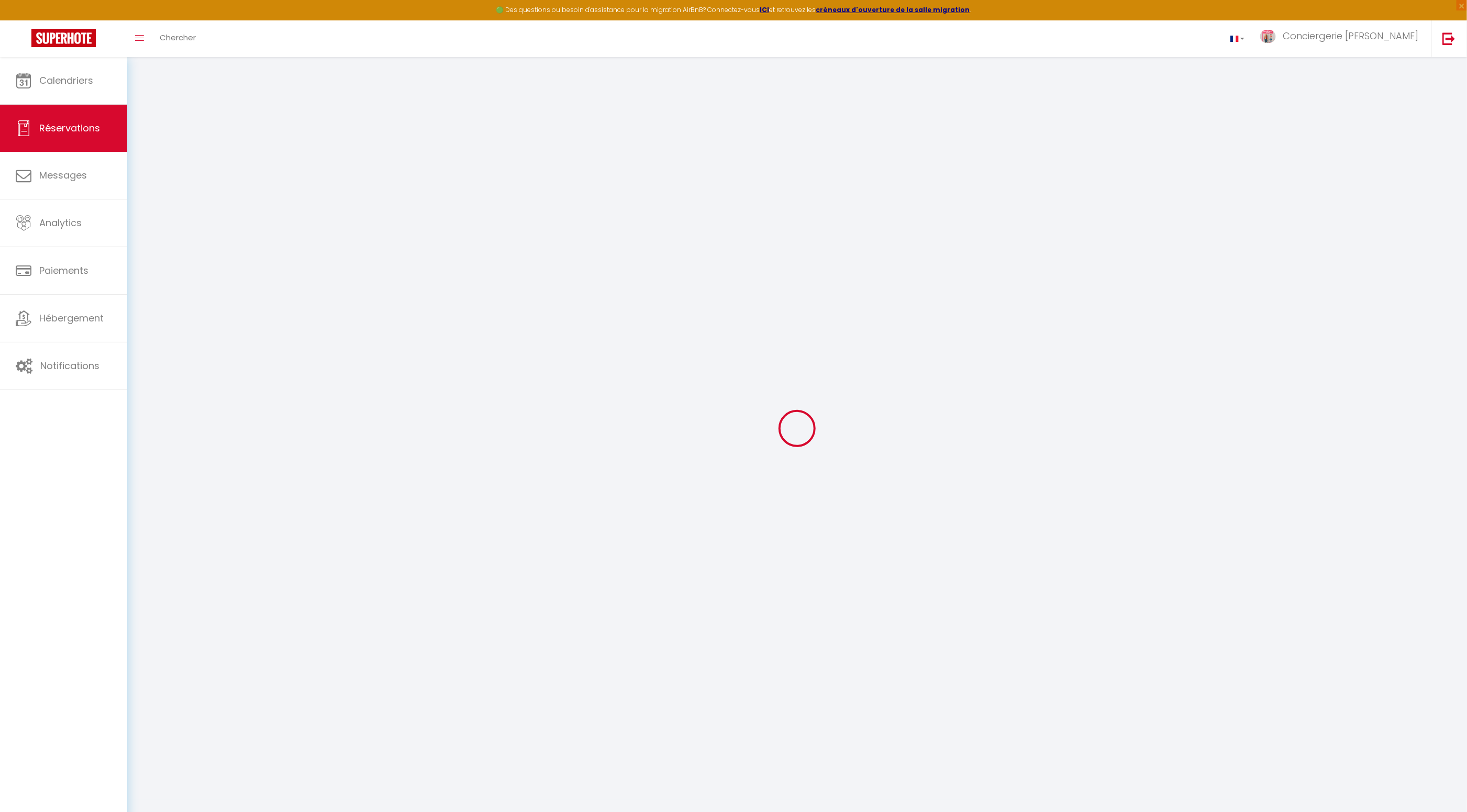
select select
checkbox input "false"
type textarea "** THIS RESERVATION HAS BEEN PRE-PAID ** BOOKING NOTE : Payment charge is EUR 6…"
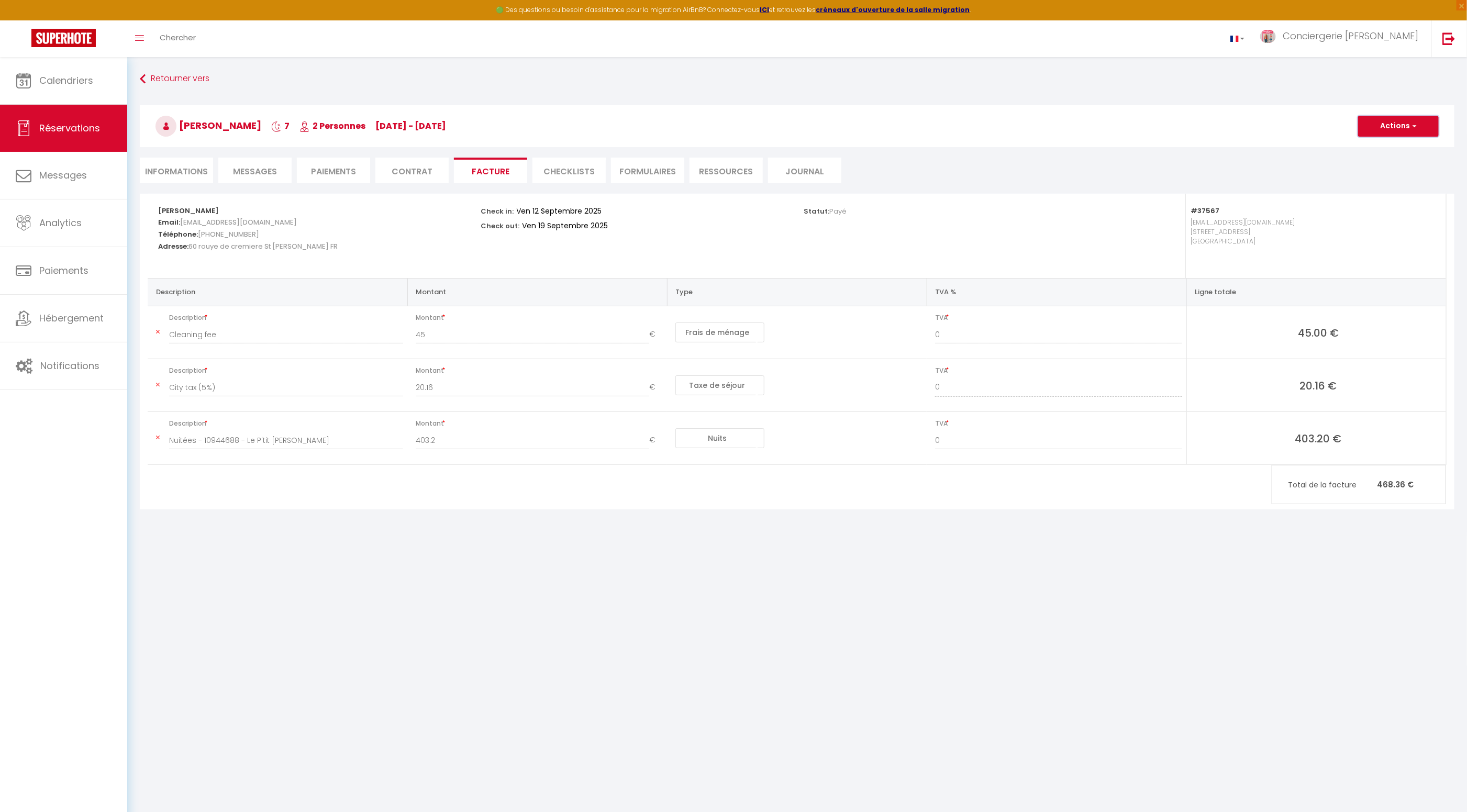
click at [1384, 128] on button "Actions" at bounding box center [1398, 126] width 80 height 21
click at [1377, 163] on link "Aperçu et éditer" at bounding box center [1390, 163] width 88 height 14
click at [176, 172] on li "Informations" at bounding box center [176, 171] width 74 height 26
select select
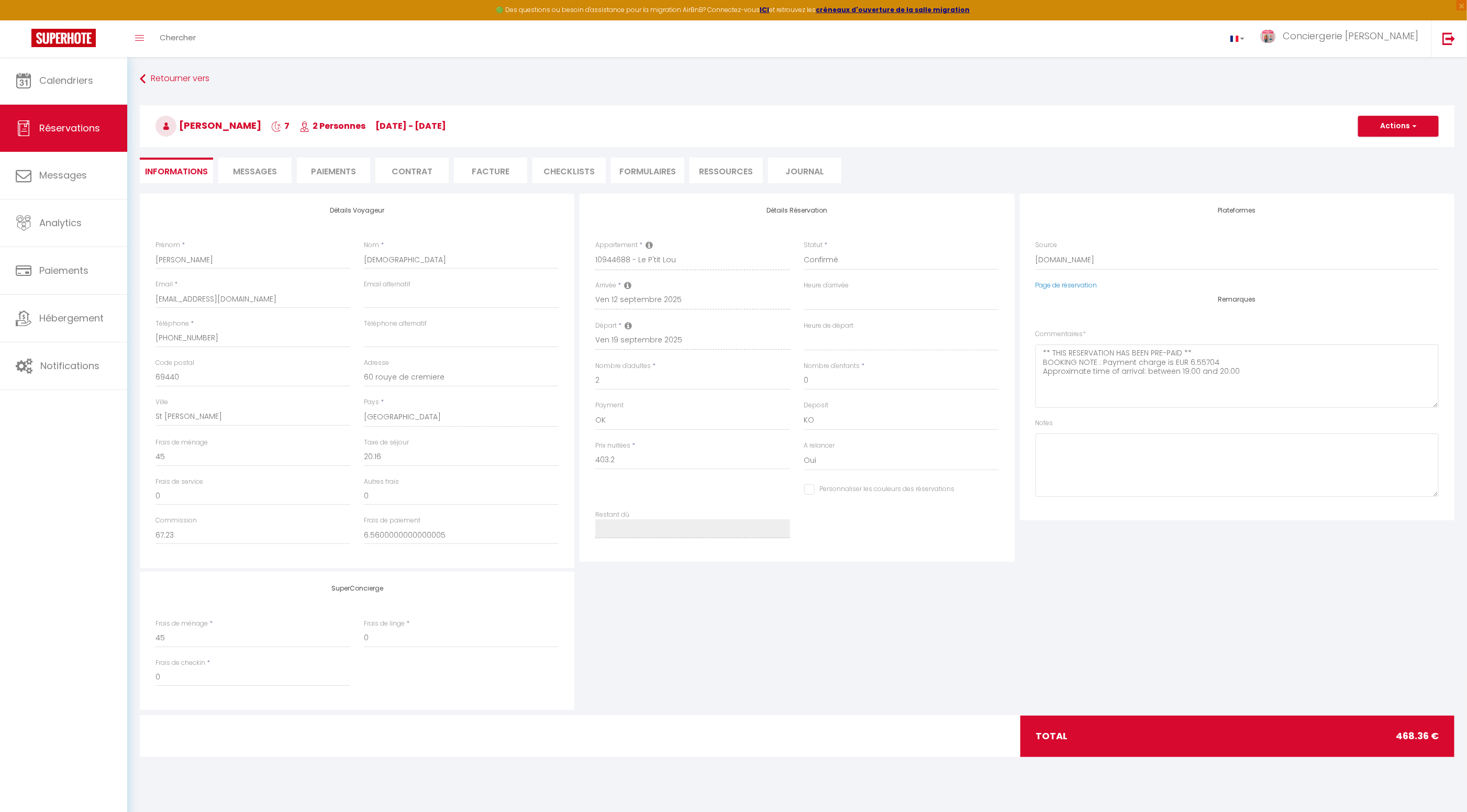
scroll to position [1, 0]
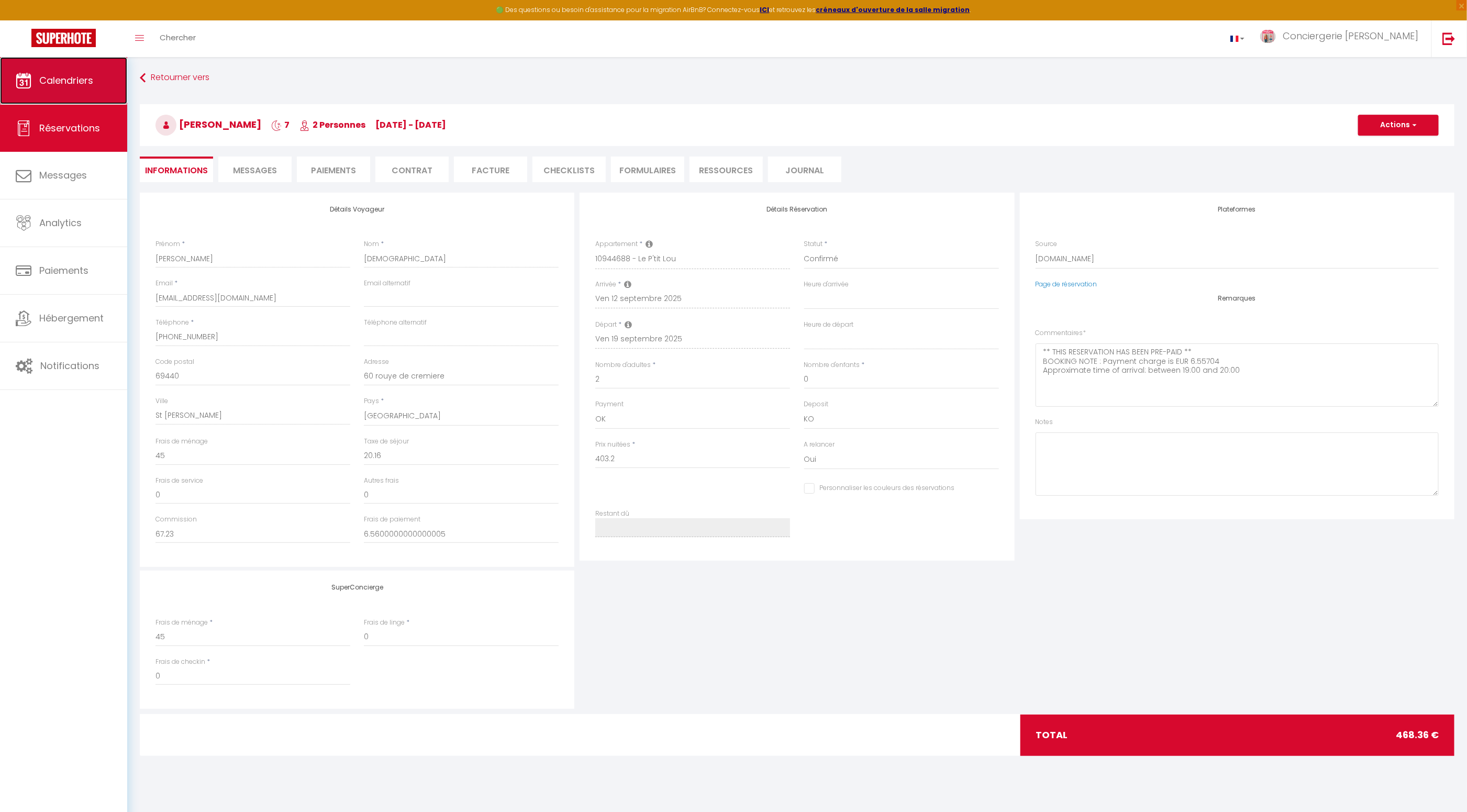
click at [72, 76] on span "Calendriers" at bounding box center [66, 80] width 54 height 13
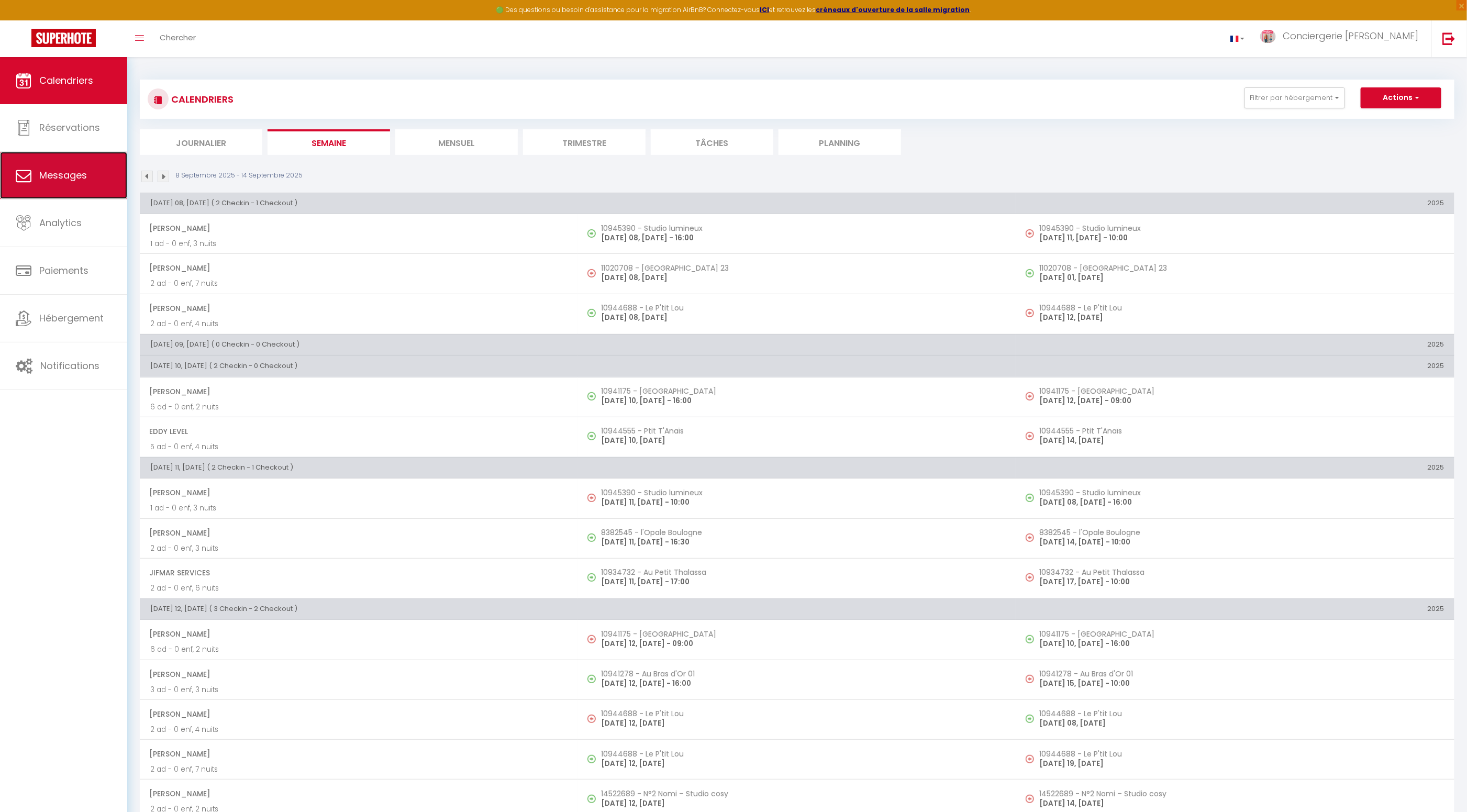
click at [66, 178] on span "Messages" at bounding box center [63, 175] width 48 height 13
select select "message"
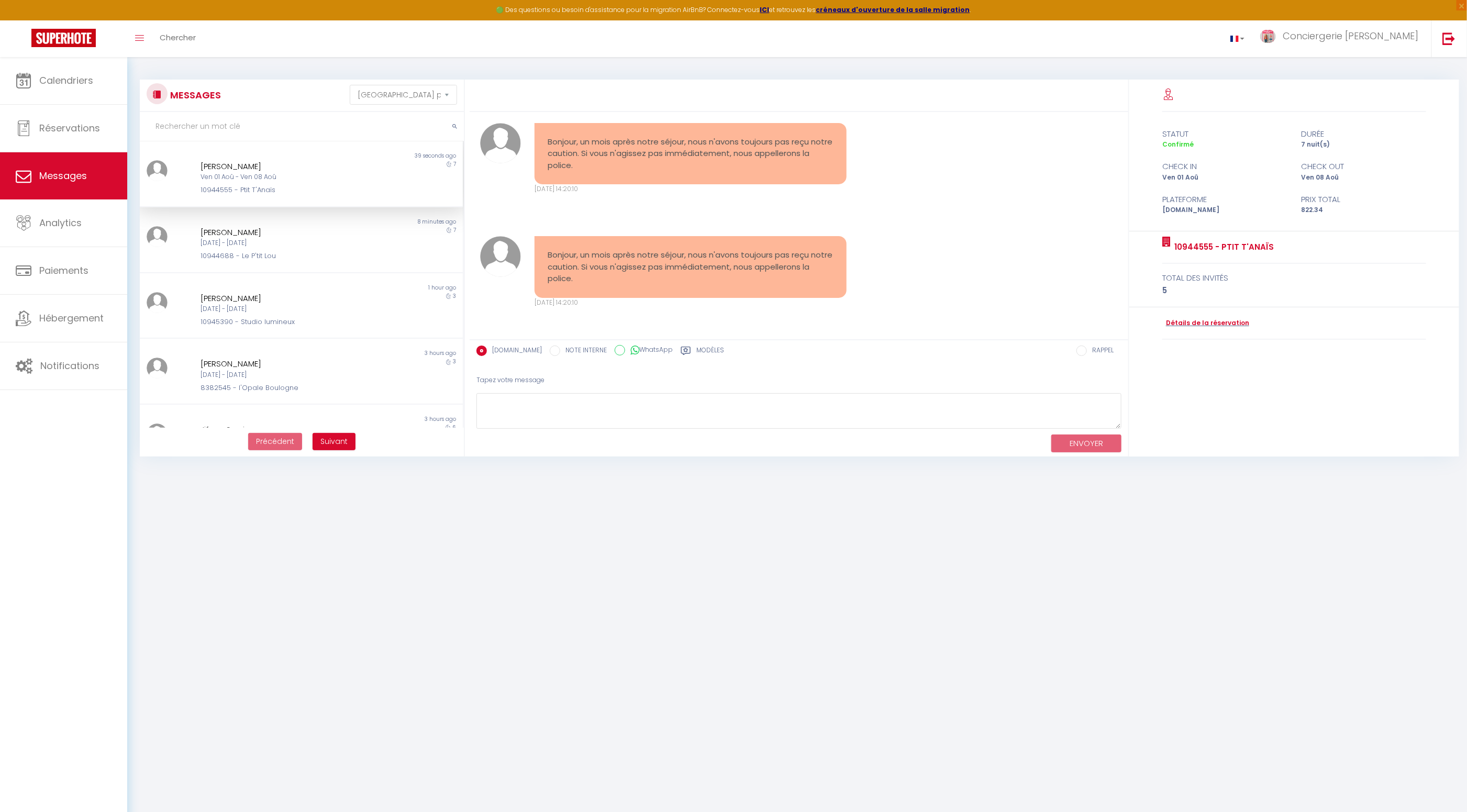
scroll to position [4811, 0]
drag, startPoint x: 509, startPoint y: 407, endPoint x: 522, endPoint y: 412, distance: 13.9
click at [509, 407] on textarea at bounding box center [799, 411] width 645 height 36
click at [738, 422] on textarea "bonjour, cela fait plusieurs mails que nous vous envoyons car il nous faut votr…" at bounding box center [799, 411] width 645 height 36
click at [821, 423] on textarea "bonjour, cela fait plusieurs mails que nous vous envoyons car il nous faut votr…" at bounding box center [799, 411] width 645 height 36
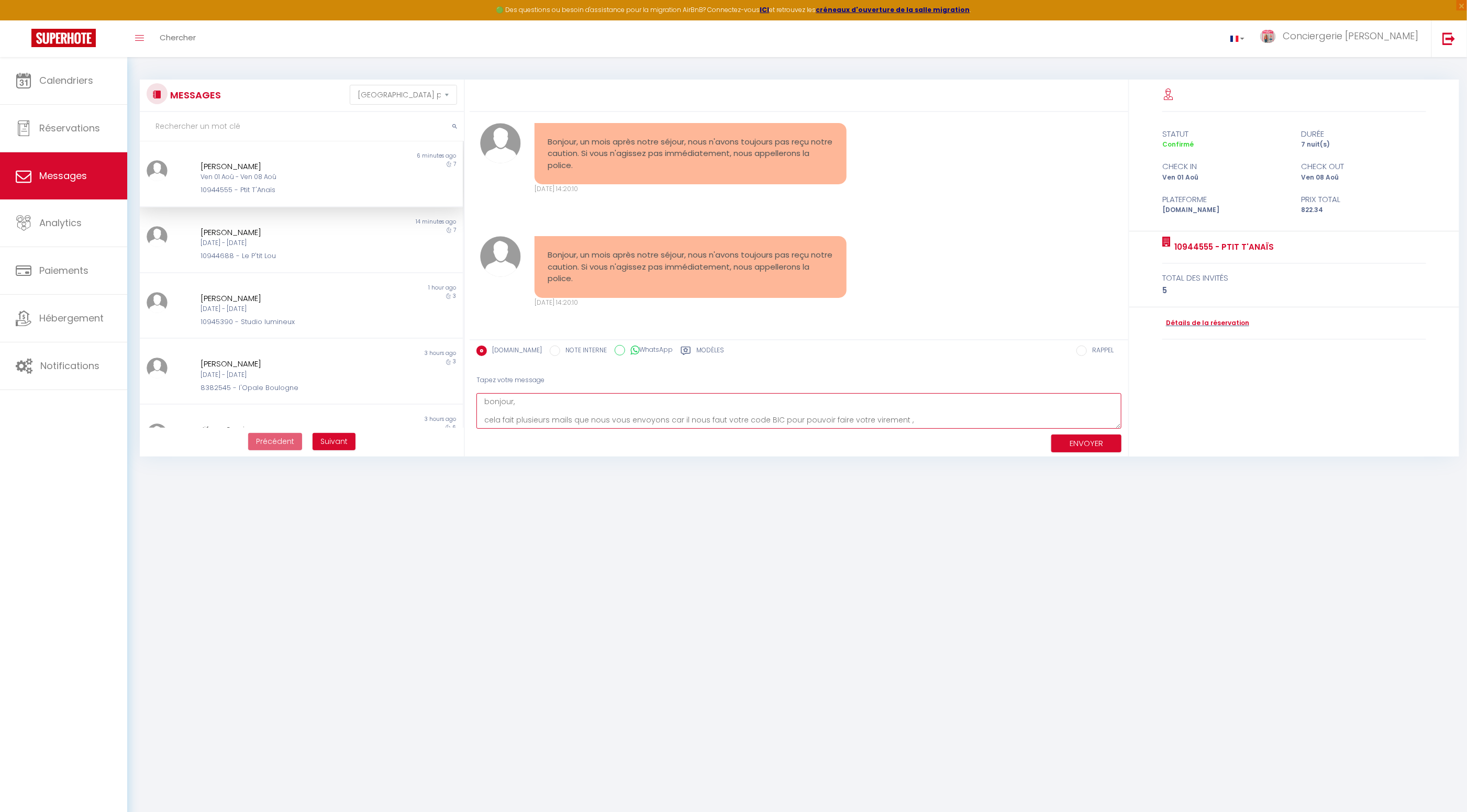
drag, startPoint x: 663, startPoint y: 421, endPoint x: 667, endPoint y: 426, distance: 6.4
click at [663, 421] on textarea "bonjour, cela fait plusieurs mails que nous vous envoyons car il nous faut votr…" at bounding box center [799, 411] width 645 height 36
click at [971, 419] on textarea "bonjour, cela fait plusieurs mails que nous vous envoyons sans réponse car il n…" at bounding box center [799, 411] width 645 height 36
type textarea "bonjour, cela fait plusieurs mails que nous vous envoyons sans réponse car il n…"
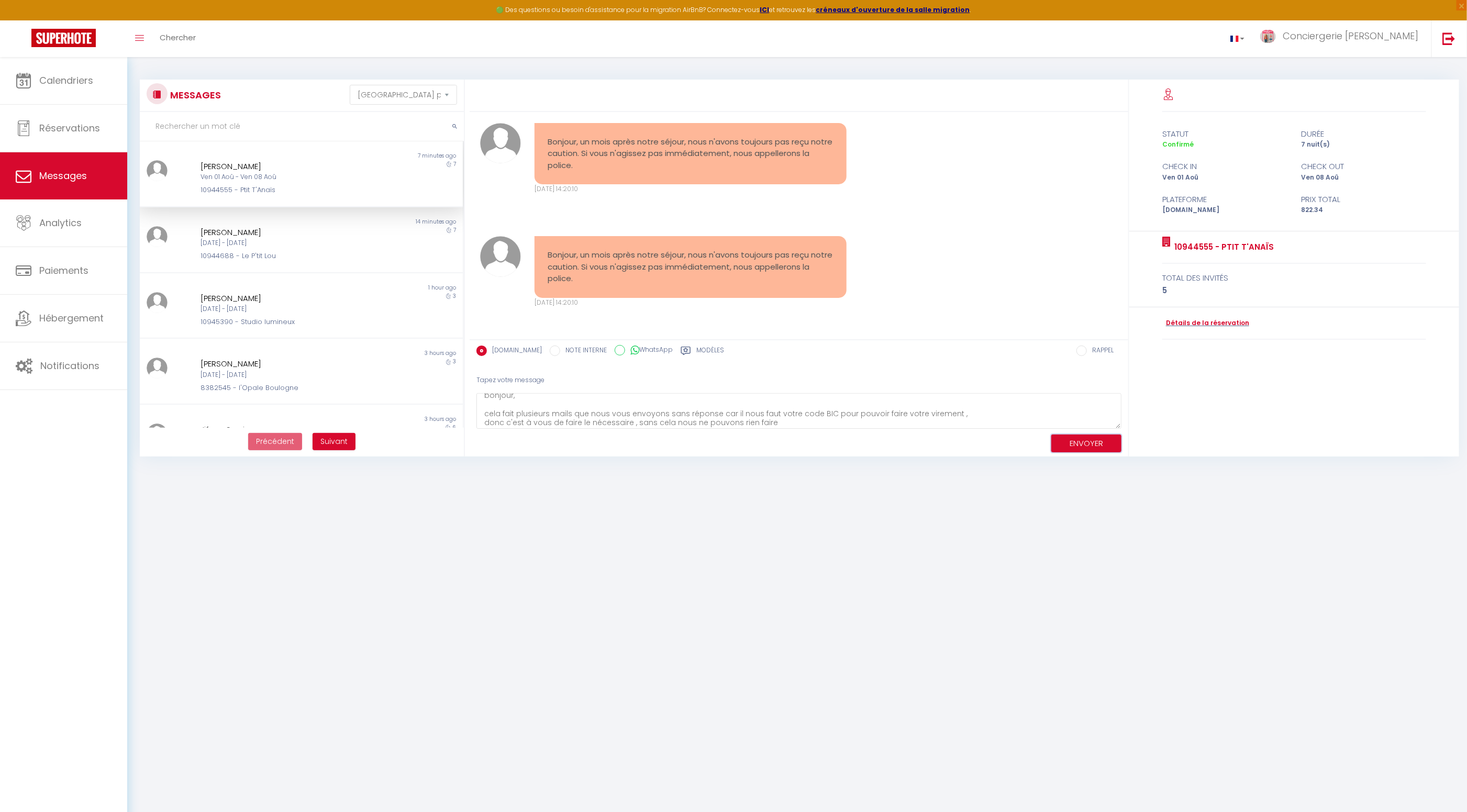
drag, startPoint x: 1080, startPoint y: 445, endPoint x: 908, endPoint y: 446, distance: 172.0
click at [1076, 445] on button "ENVOYER" at bounding box center [1086, 444] width 70 height 19
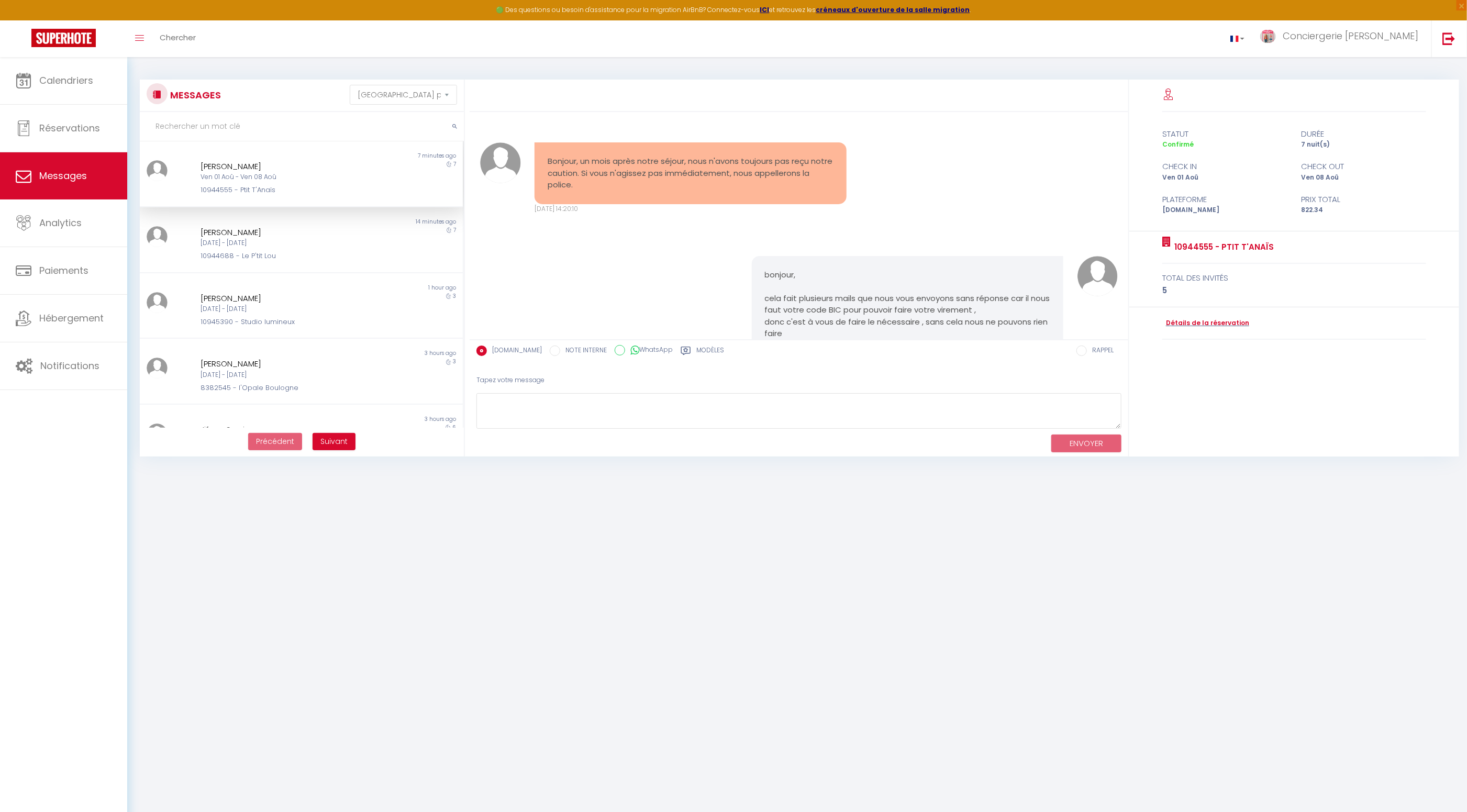
scroll to position [4960, 0]
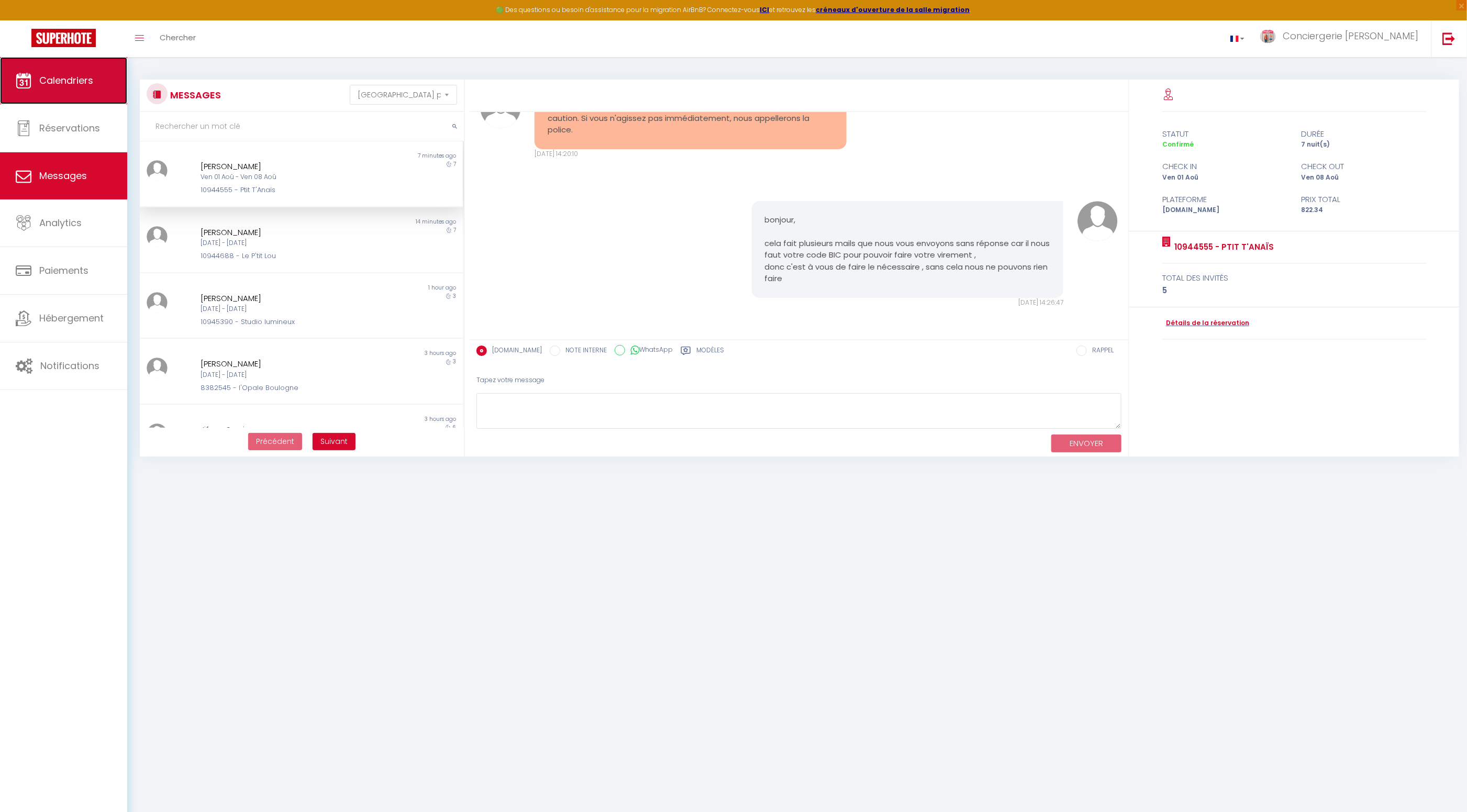
click at [75, 81] on span "Calendriers" at bounding box center [66, 80] width 54 height 13
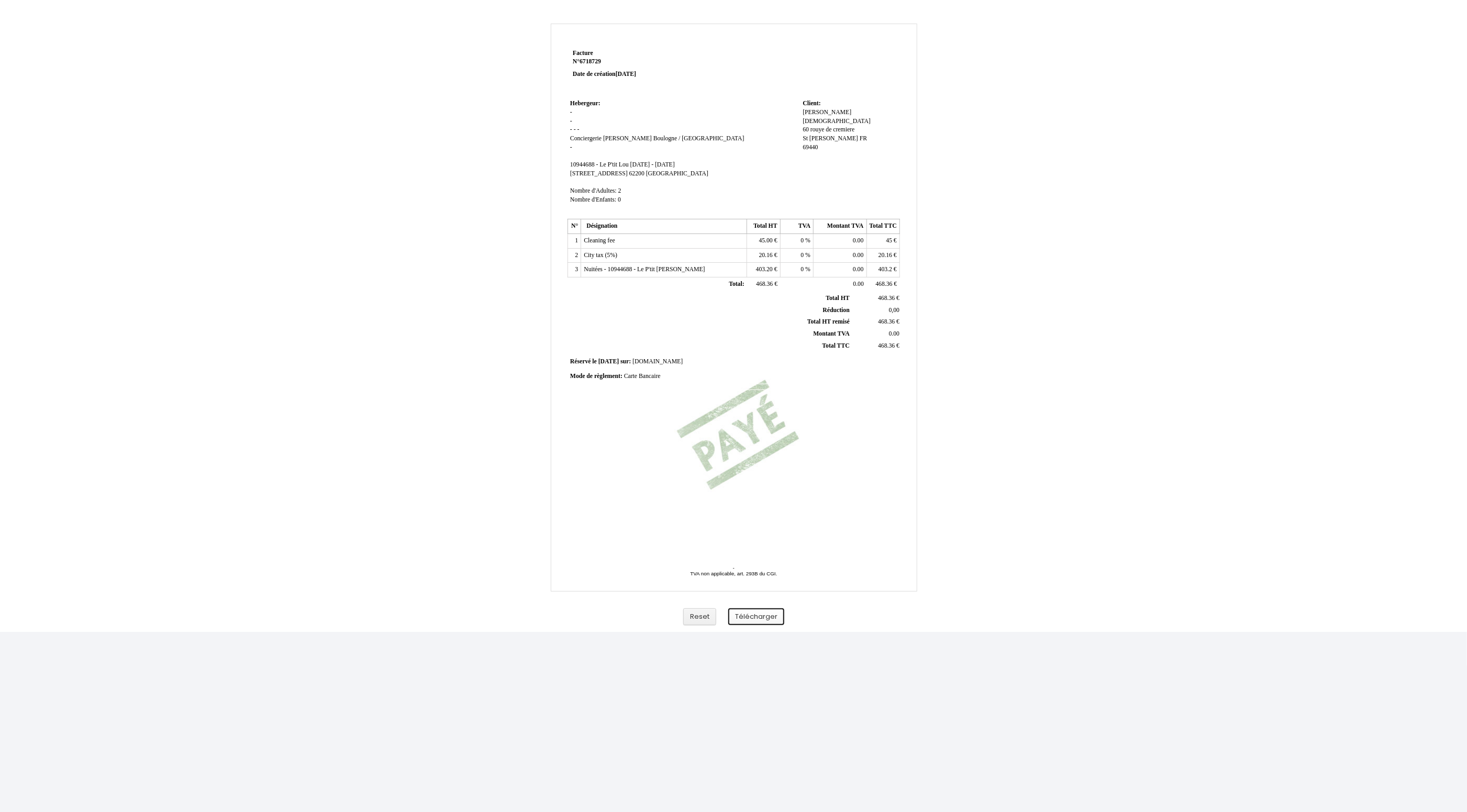
scroll to position [4, 0]
click at [759, 615] on button "Télécharger" at bounding box center [756, 612] width 56 height 17
